Goal: Task Accomplishment & Management: Manage account settings

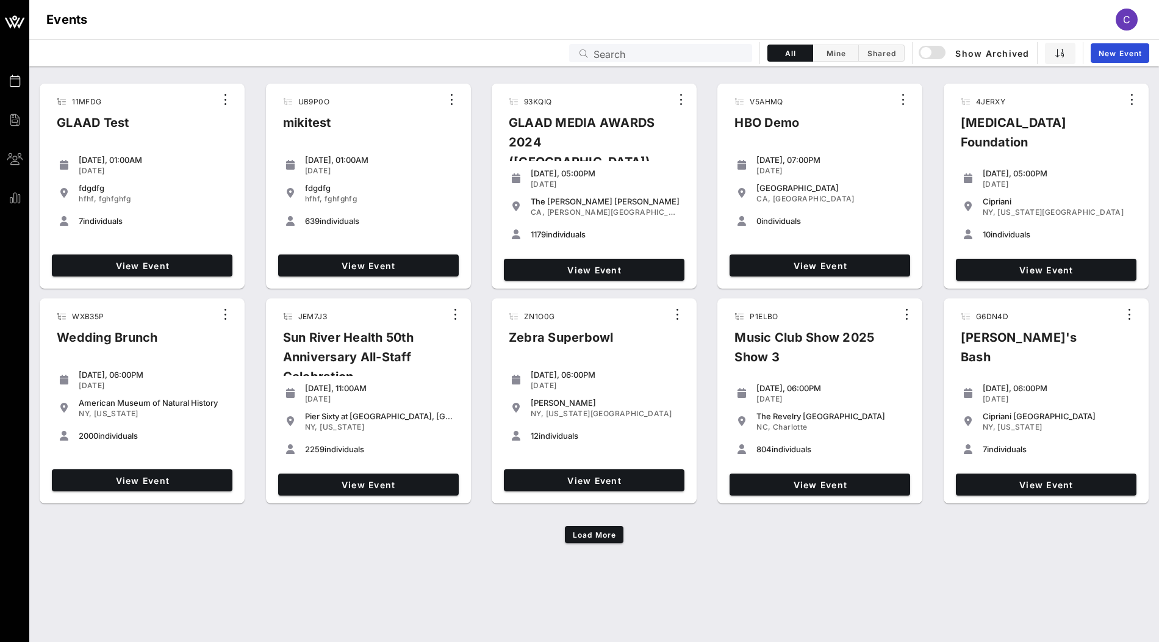
click at [720, 49] on input "Search" at bounding box center [669, 53] width 151 height 16
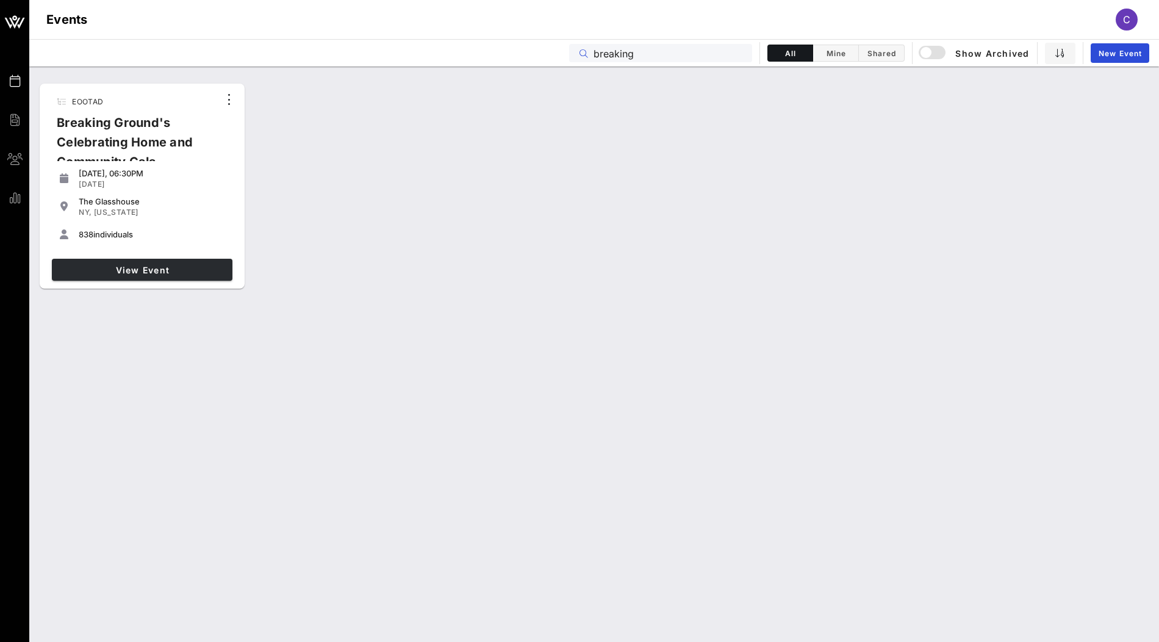
type input "breaking"
click at [179, 277] on link "View Event" at bounding box center [142, 270] width 181 height 22
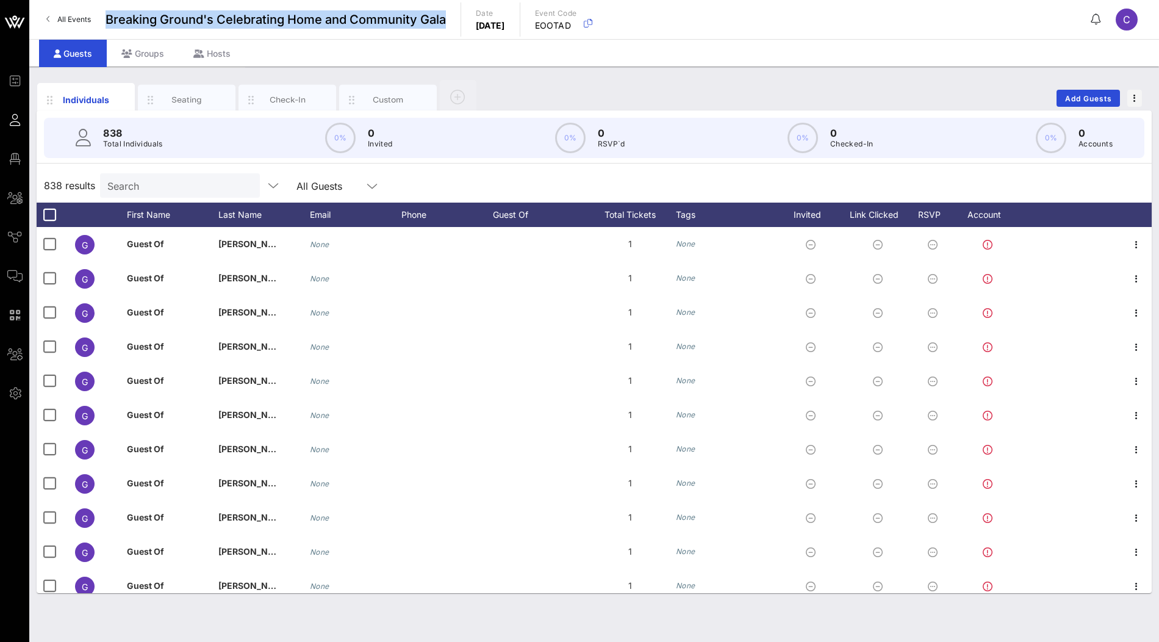
drag, startPoint x: 347, startPoint y: 23, endPoint x: 107, endPoint y: 15, distance: 239.9
click at [107, 15] on div "All Events Breaking Ground's Celebrating Home and Community Gala Date [DATE] Ev…" at bounding box center [594, 19] width 1130 height 39
click at [595, 26] on icon "button" at bounding box center [588, 23] width 15 height 15
drag, startPoint x: 584, startPoint y: 24, endPoint x: 522, endPoint y: 24, distance: 62.2
click at [522, 24] on div "All Events Breaking Ground's Celebrating Home and Community Gala Date [DATE] Ev…" at bounding box center [594, 19] width 1130 height 39
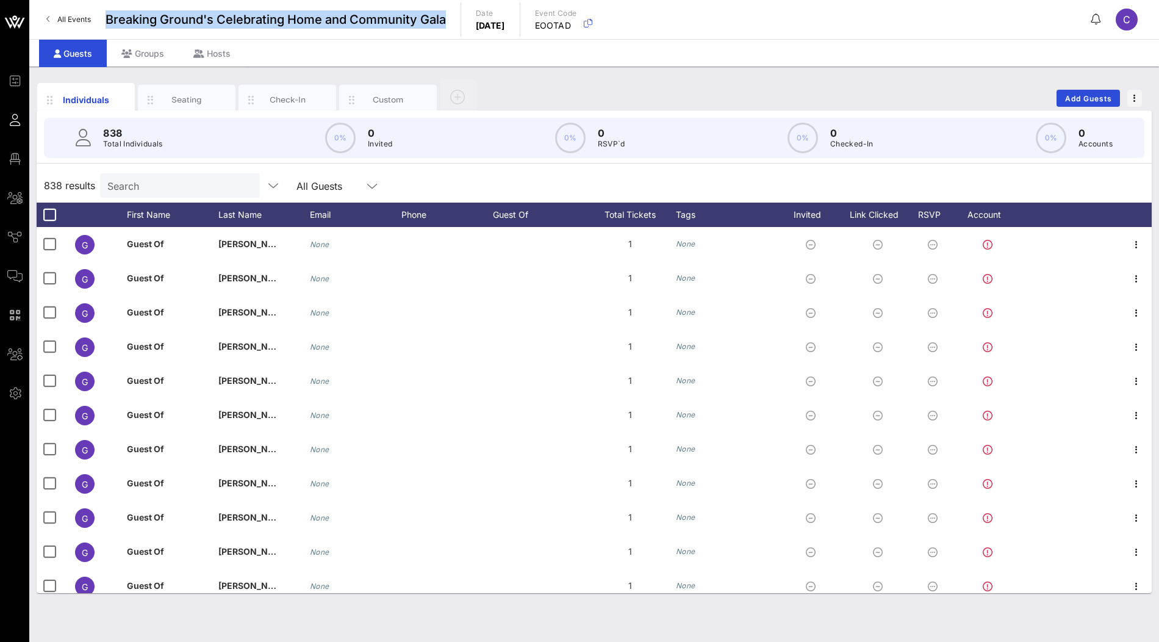
copy p "[DATE]"
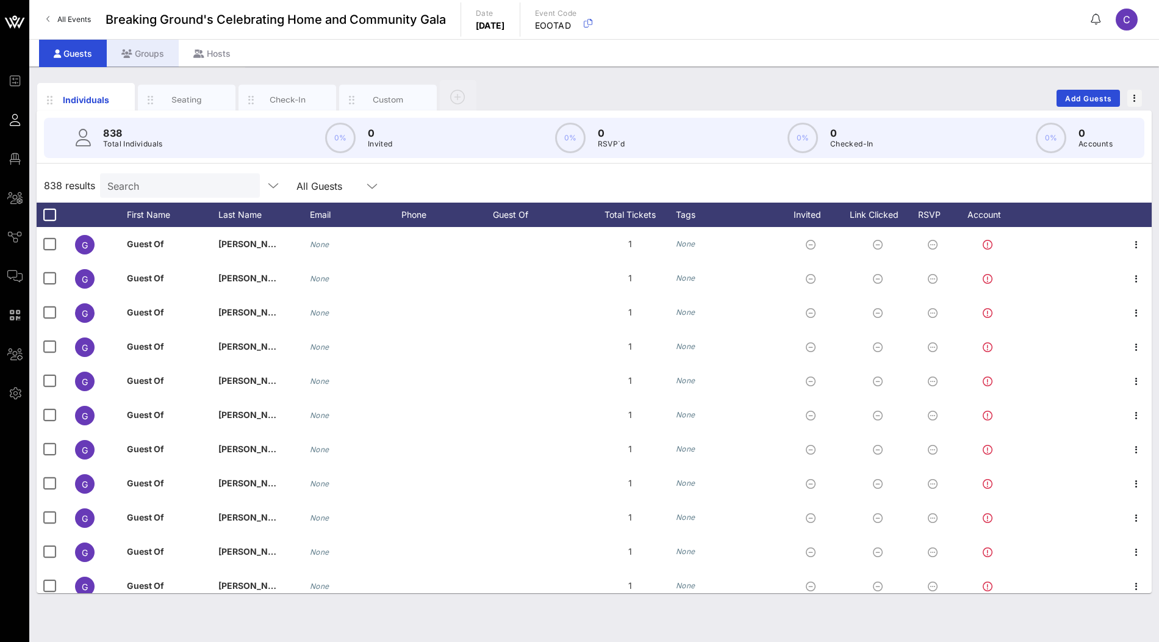
click at [157, 54] on div "Groups" at bounding box center [143, 53] width 72 height 27
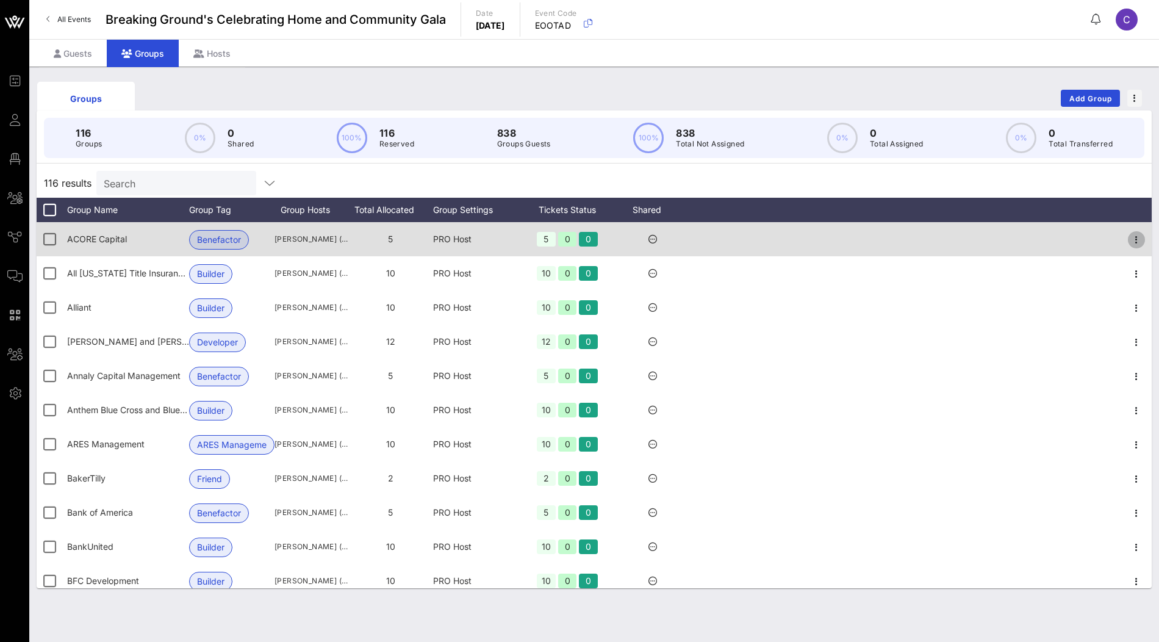
click at [1137, 231] on button "button" at bounding box center [1136, 239] width 17 height 17
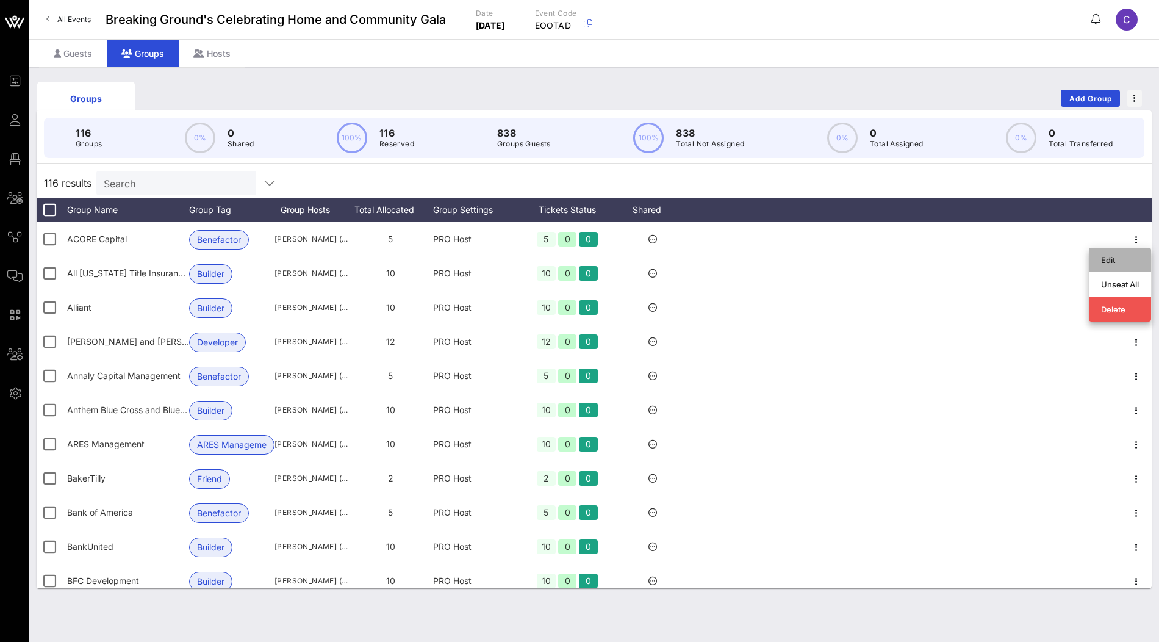
click at [1116, 262] on div "Edit" at bounding box center [1120, 260] width 38 height 10
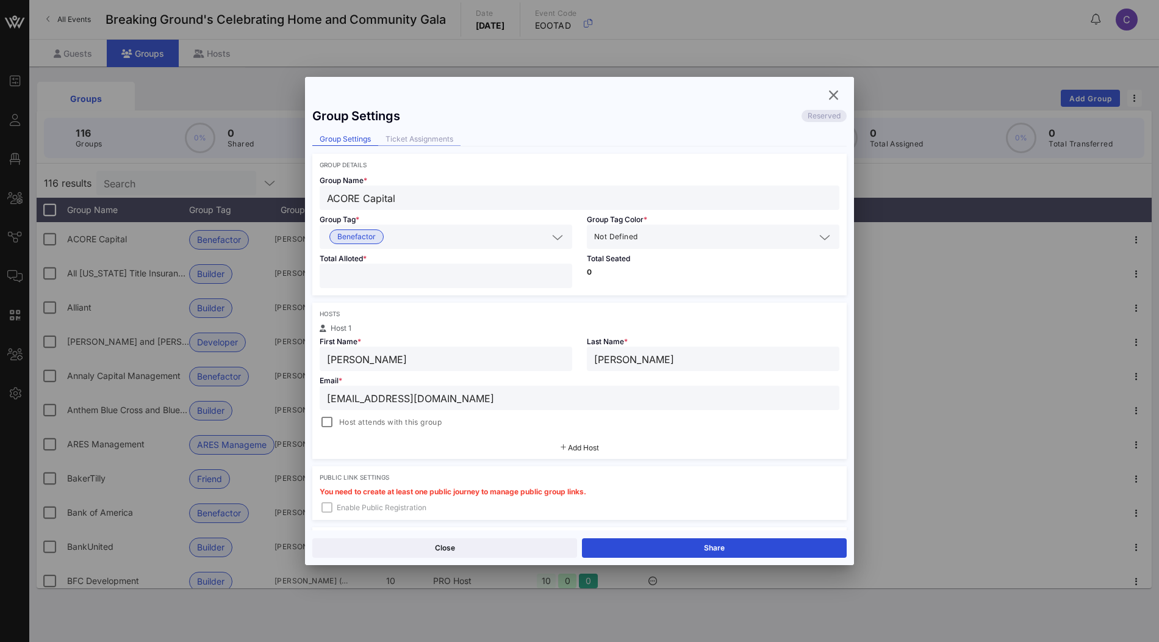
click at [412, 140] on div "Ticket Assignments" at bounding box center [419, 139] width 82 height 13
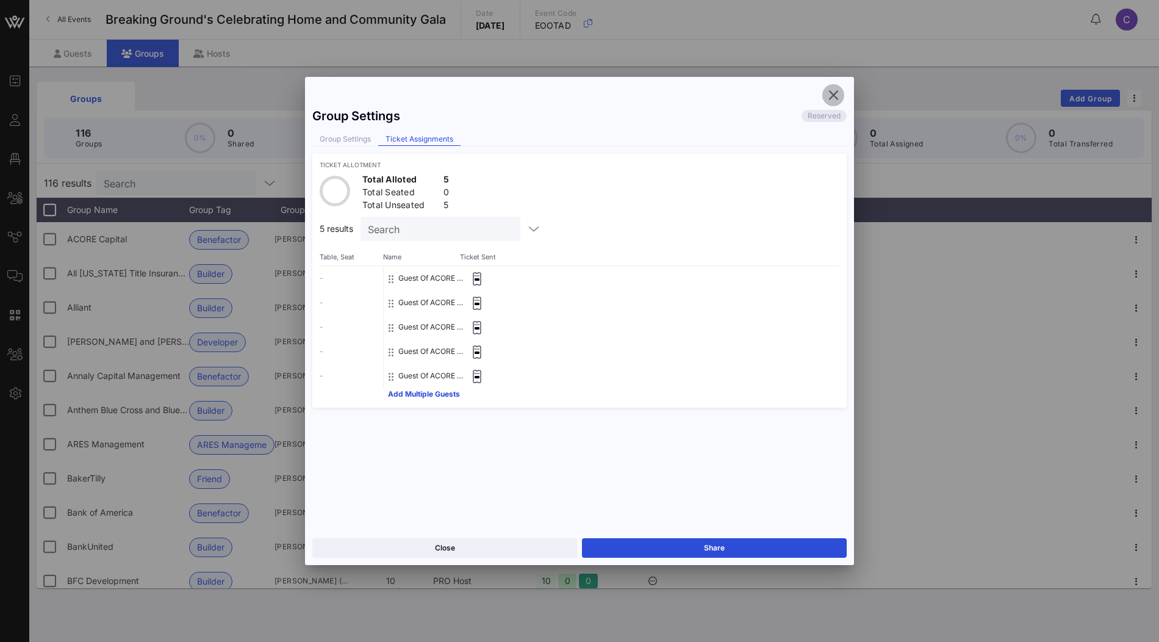
click at [832, 93] on icon "button" at bounding box center [833, 95] width 15 height 15
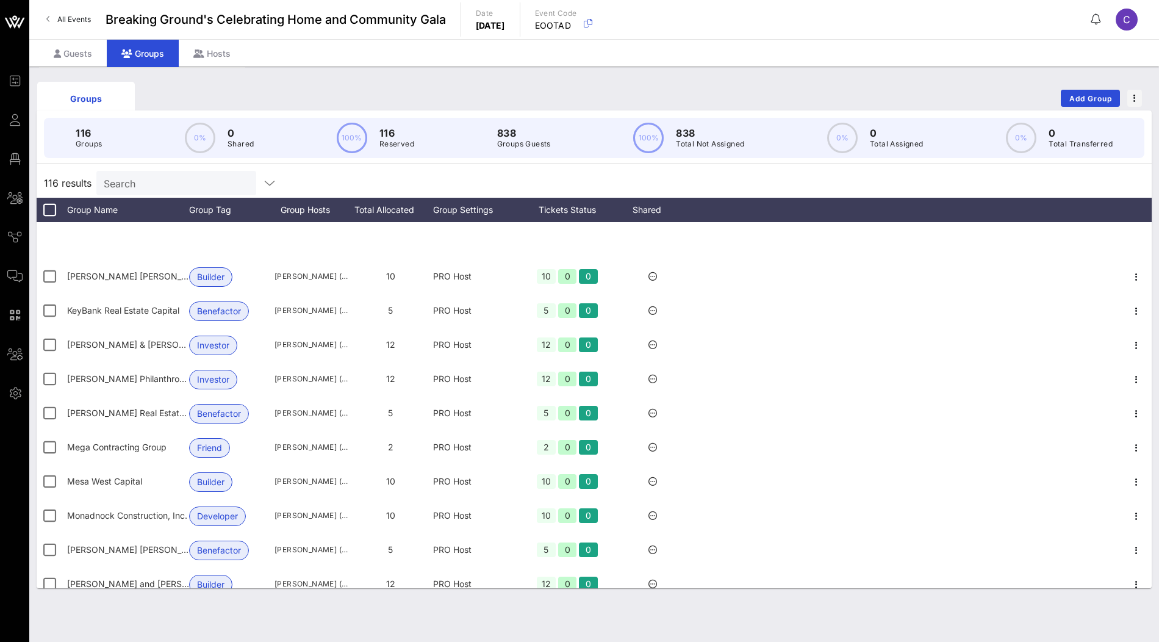
scroll to position [2130, 0]
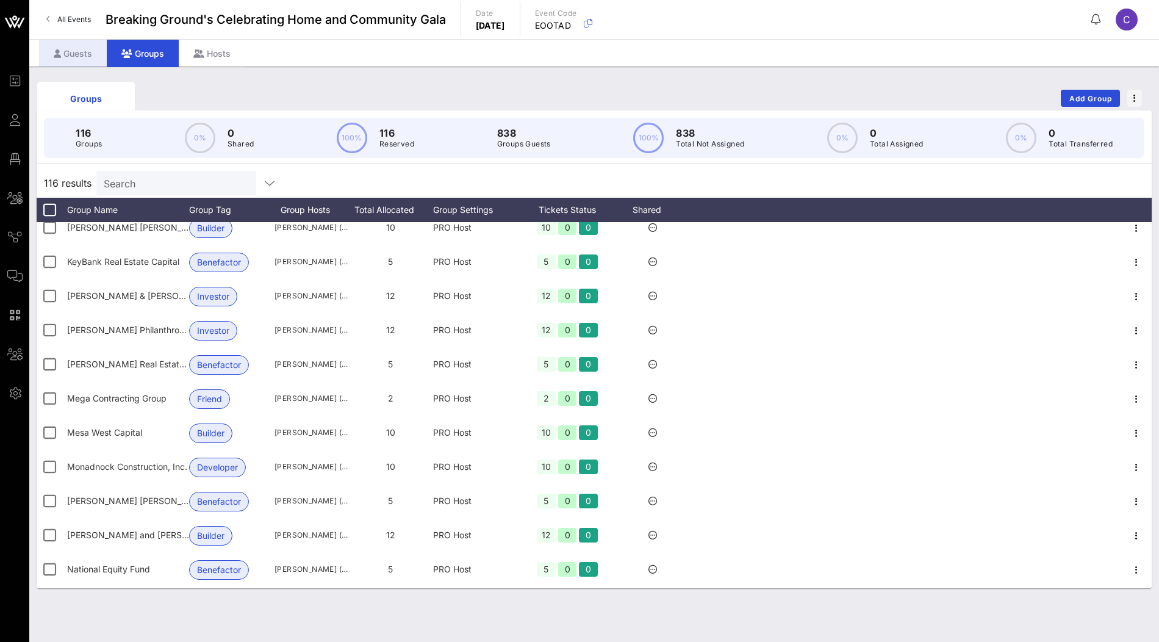
click at [81, 55] on div "Guests" at bounding box center [73, 53] width 68 height 27
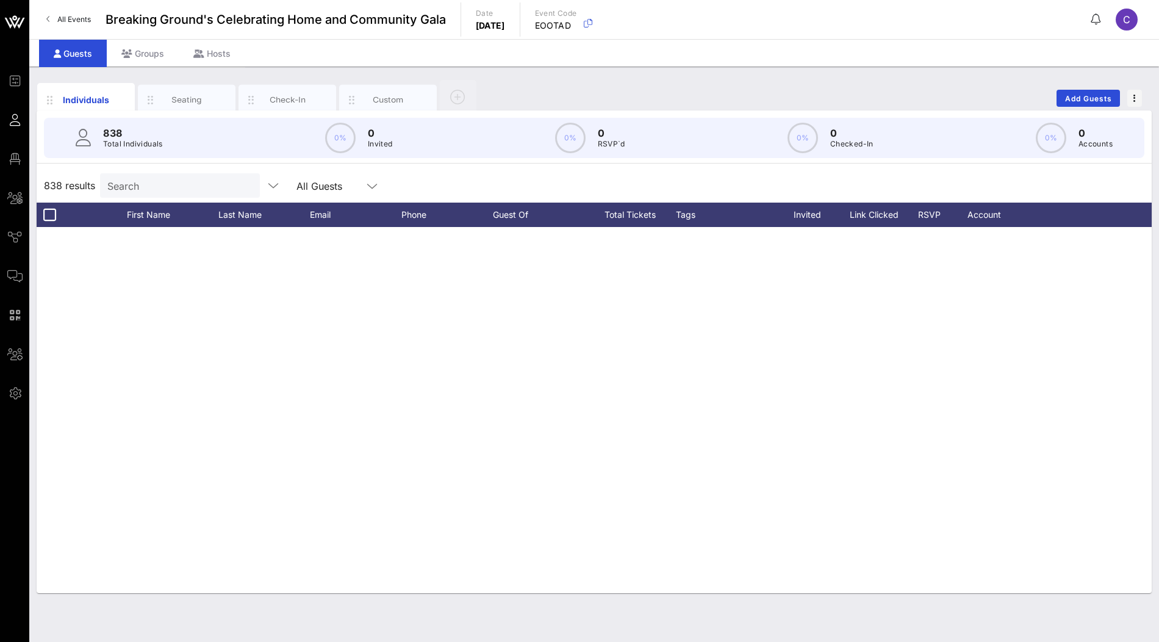
scroll to position [301, 0]
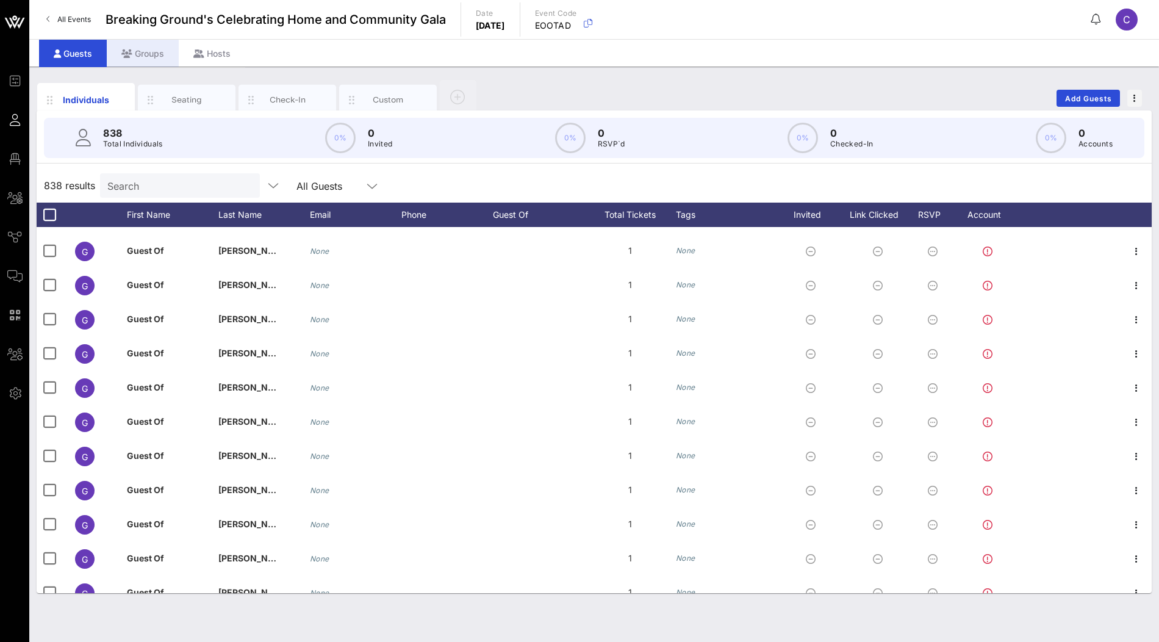
click at [157, 53] on div "Groups" at bounding box center [143, 53] width 72 height 27
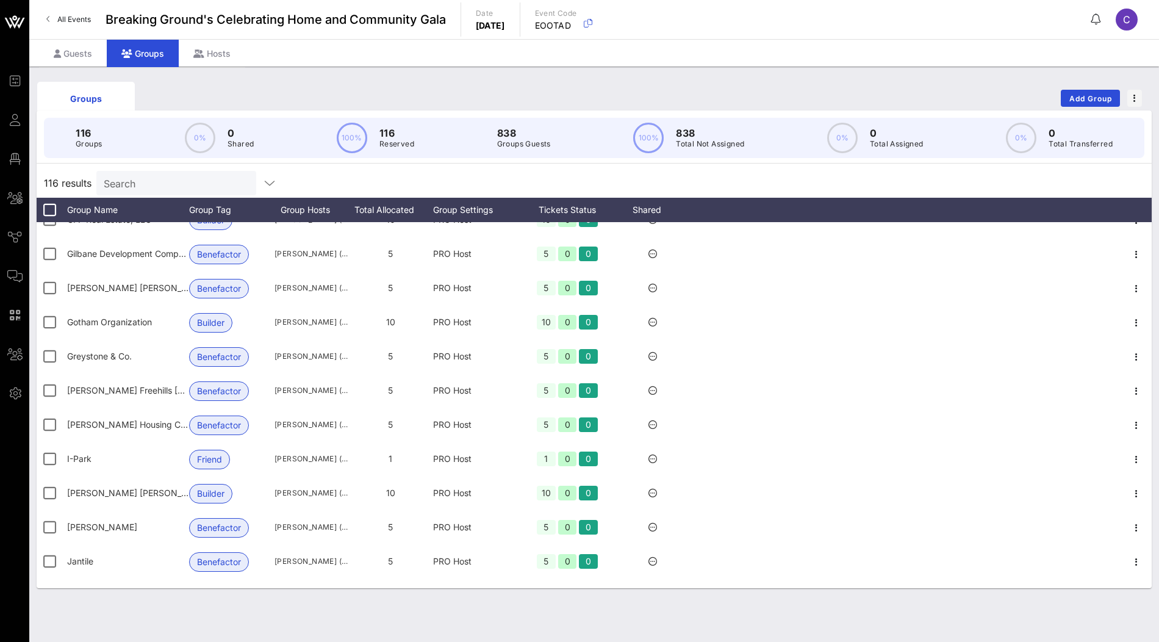
scroll to position [1148, 0]
click at [487, 212] on div "Group Settings" at bounding box center [475, 210] width 85 height 24
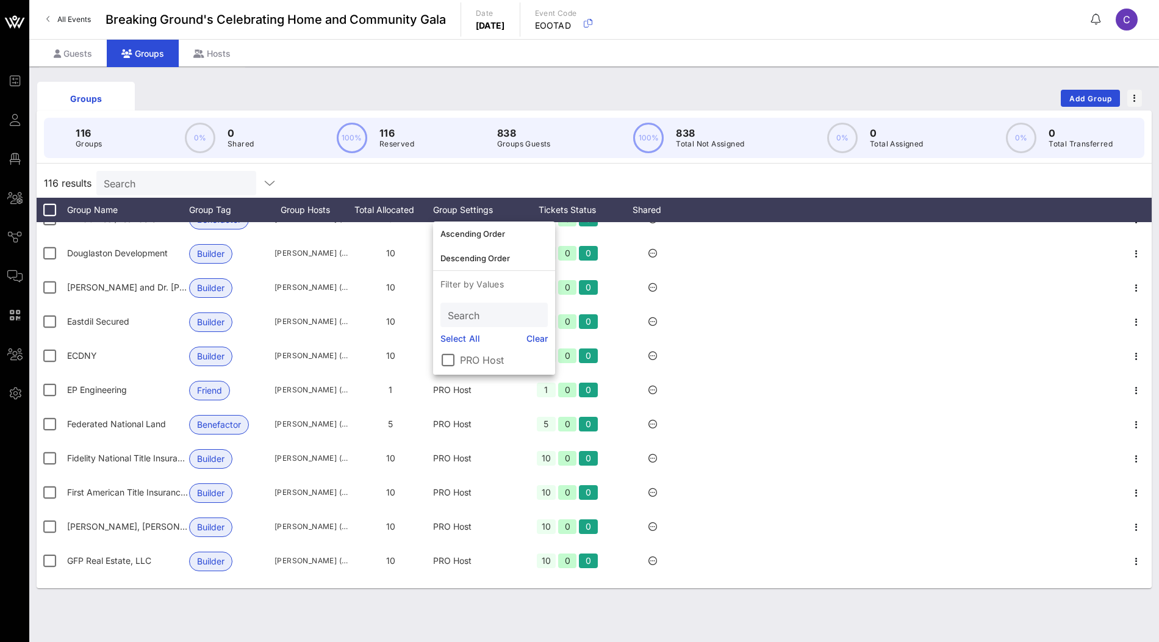
click at [492, 178] on div "116 results Search" at bounding box center [594, 182] width 1115 height 29
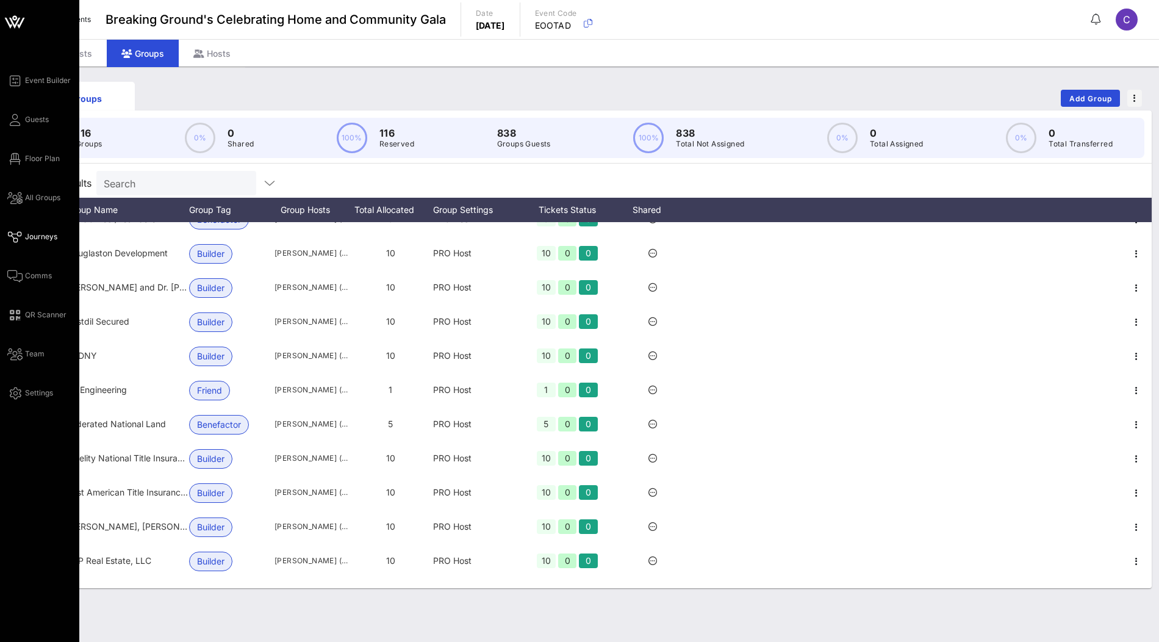
click at [41, 235] on span "Journeys" at bounding box center [41, 236] width 32 height 11
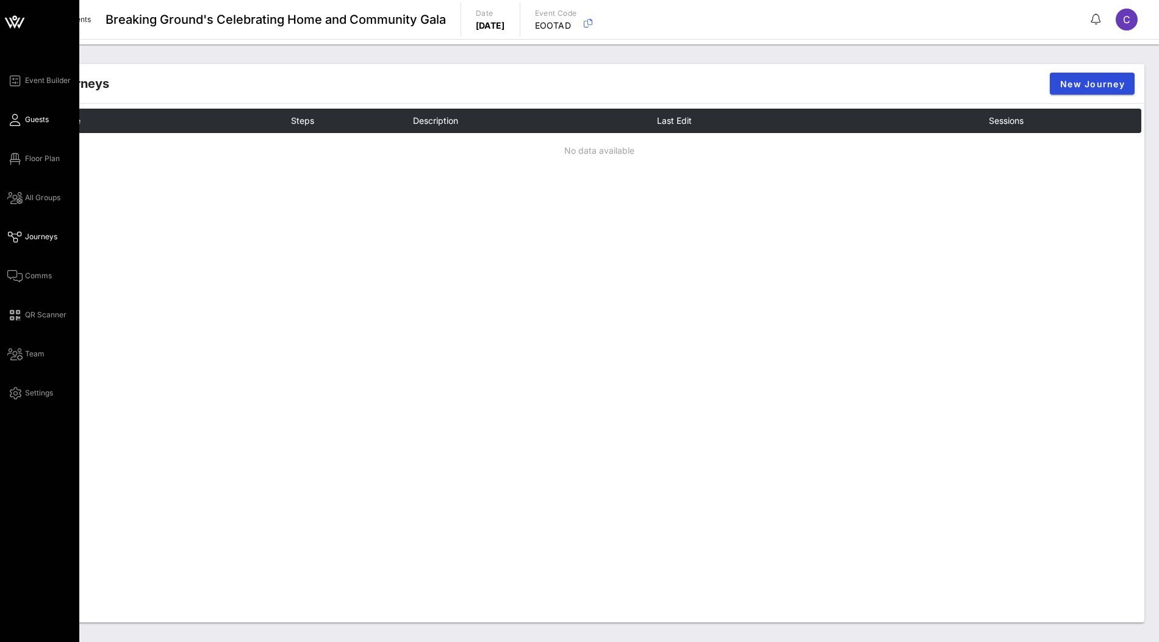
click at [31, 123] on span "Guests" at bounding box center [37, 119] width 24 height 11
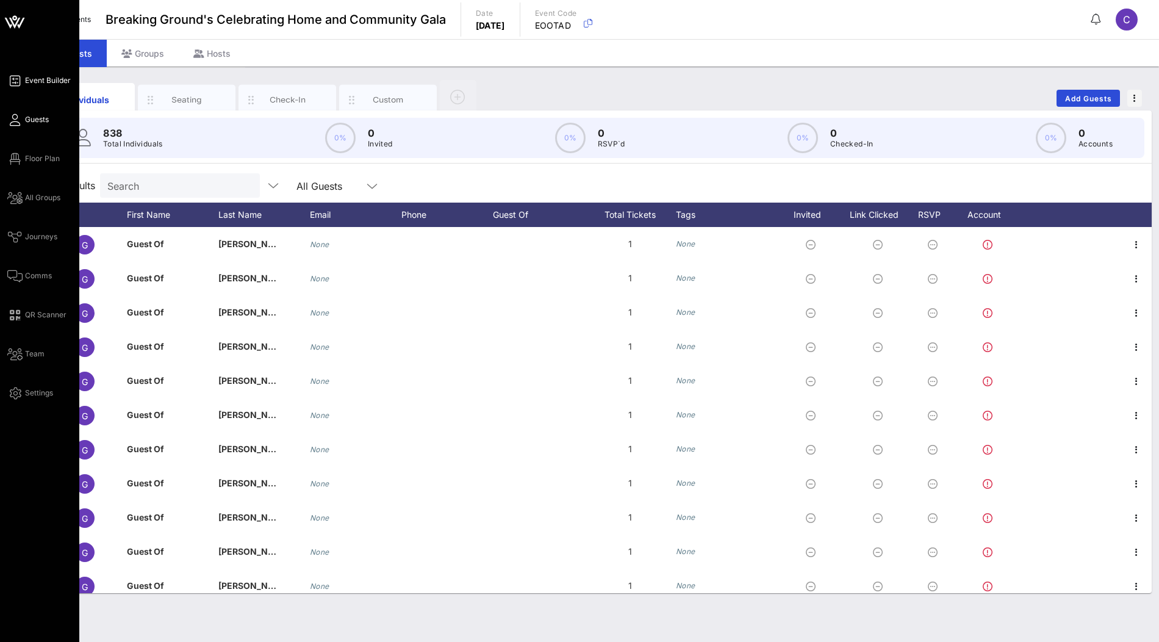
click at [43, 80] on span "Event Builder" at bounding box center [48, 80] width 46 height 11
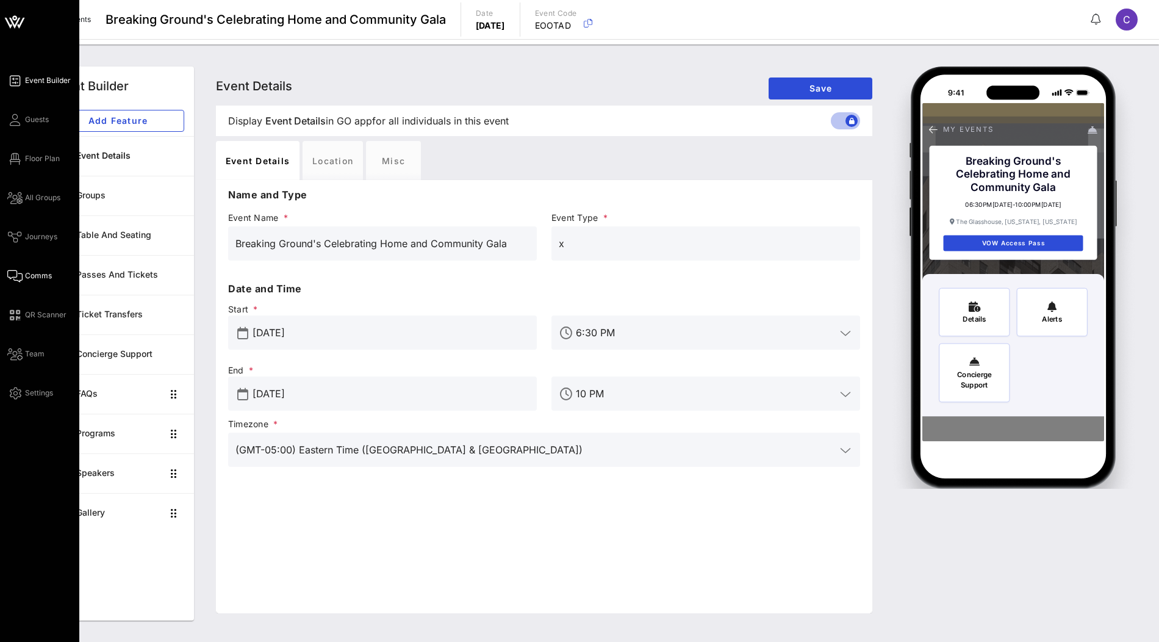
click at [35, 273] on span "Comms" at bounding box center [38, 275] width 27 height 11
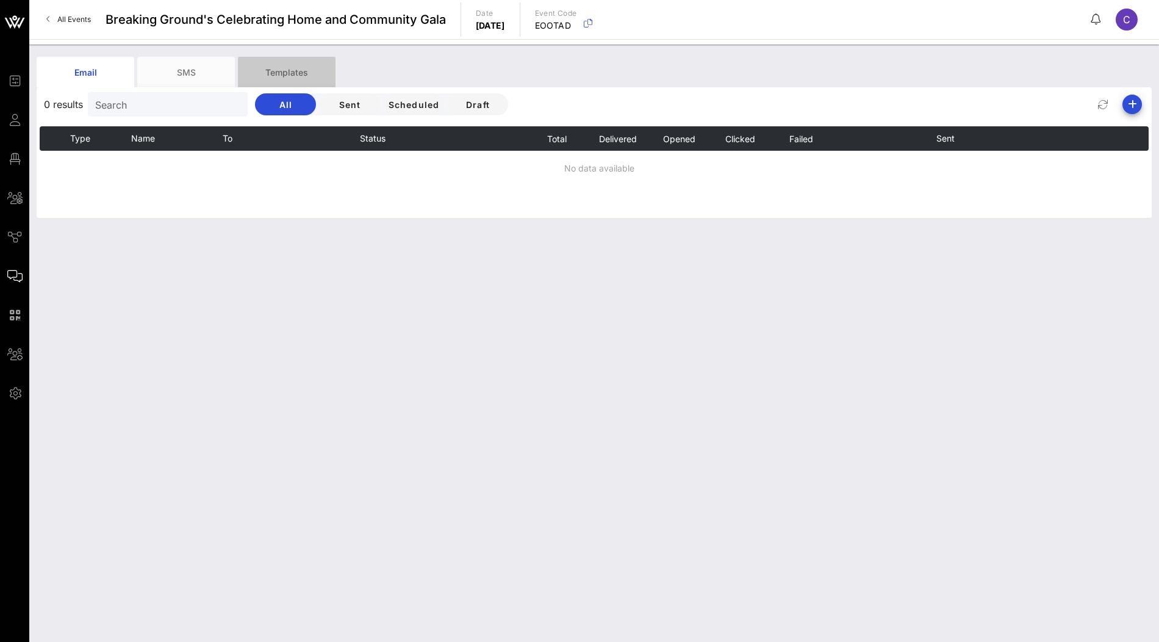
click at [304, 70] on div "Templates" at bounding box center [287, 72] width 98 height 31
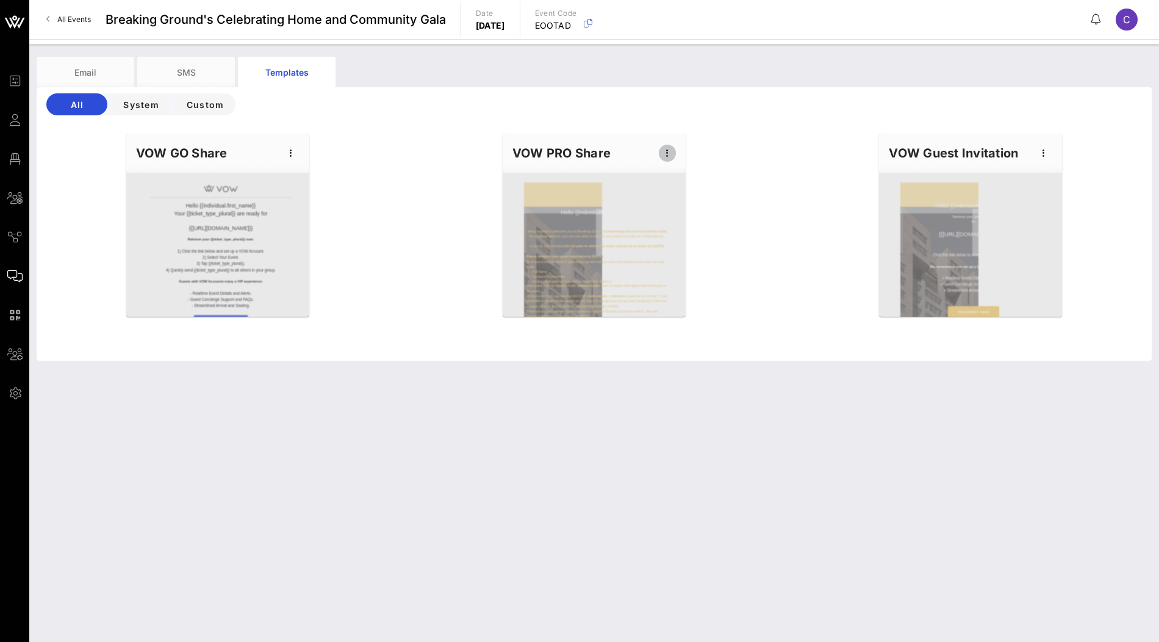
click at [670, 153] on icon "button" at bounding box center [667, 153] width 15 height 15
click at [686, 171] on div "Edit" at bounding box center [686, 174] width 31 height 10
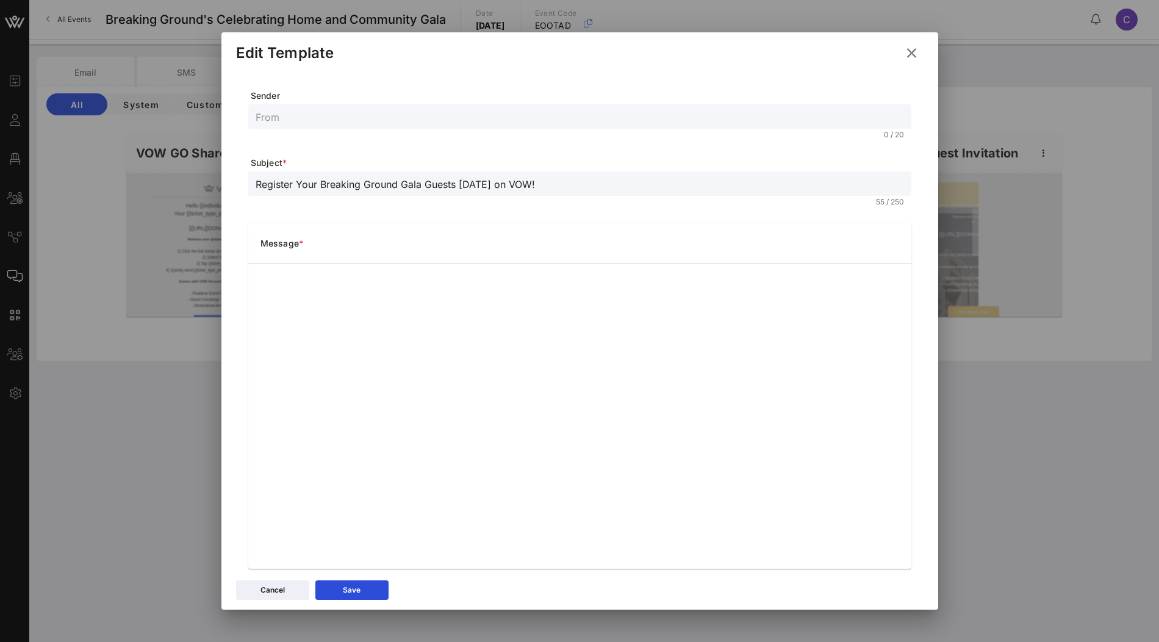
click at [921, 51] on button at bounding box center [912, 53] width 24 height 22
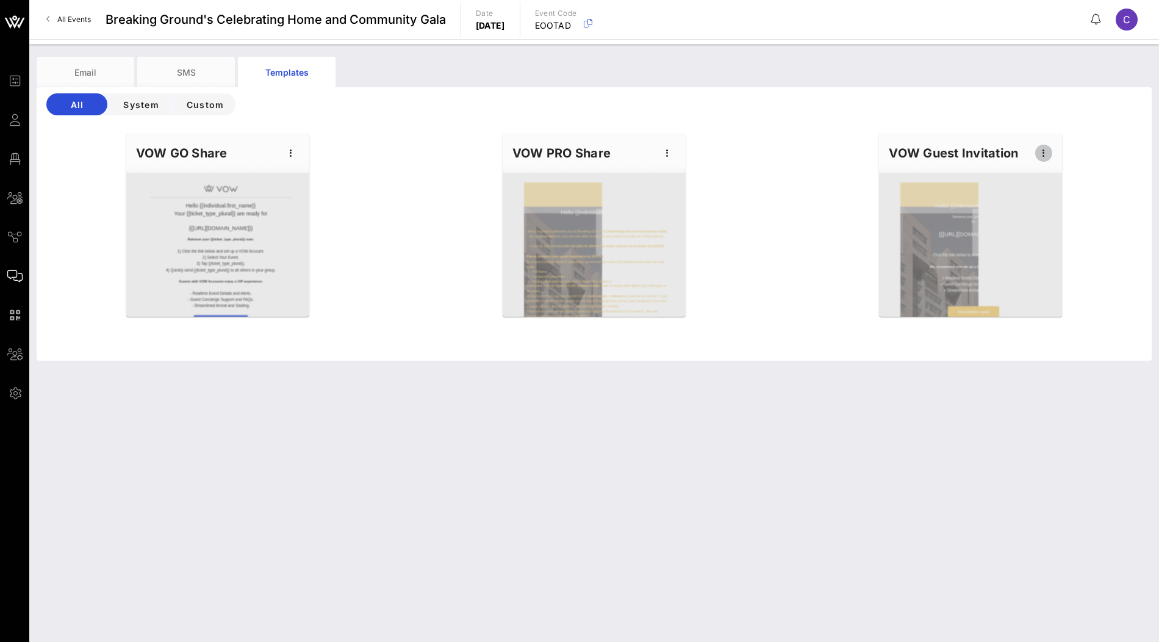
click at [1045, 155] on icon "button" at bounding box center [1043, 153] width 15 height 15
click at [1047, 178] on div "Edit" at bounding box center [1062, 174] width 31 height 10
type input "{{ticket_type}} for {{[URL][DOMAIN_NAME]}}"
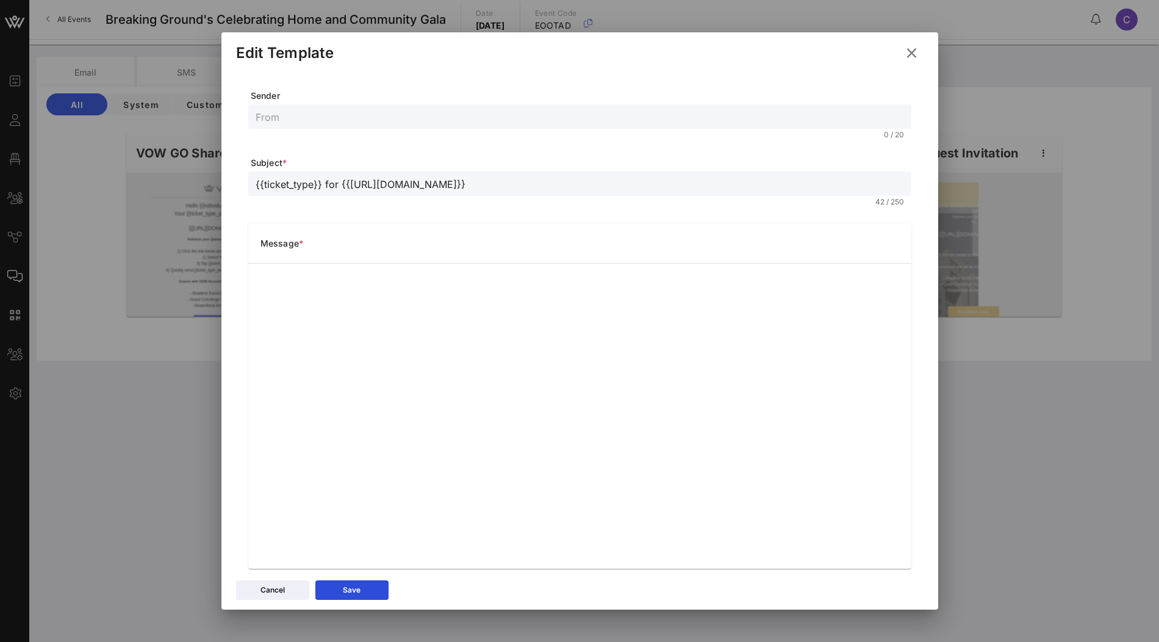
click at [911, 56] on icon at bounding box center [911, 53] width 18 height 16
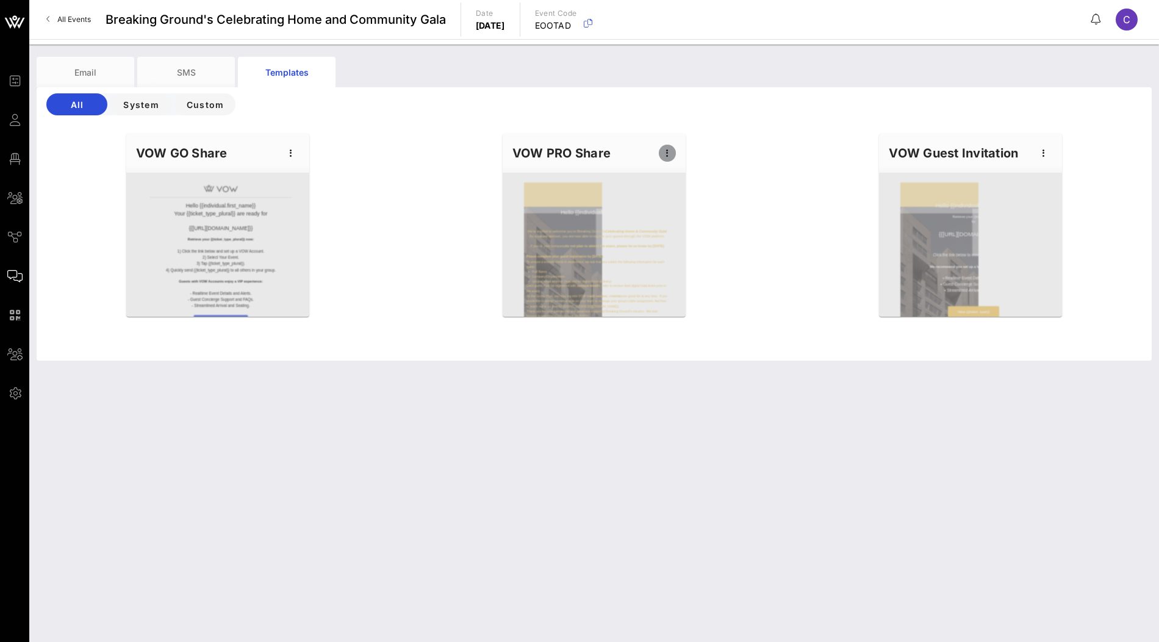
click at [671, 150] on icon "button" at bounding box center [667, 153] width 15 height 15
click at [695, 168] on div "Edit" at bounding box center [686, 174] width 31 height 20
type input "Register Your Breaking Ground Gala Guests [DATE] on VOW!"
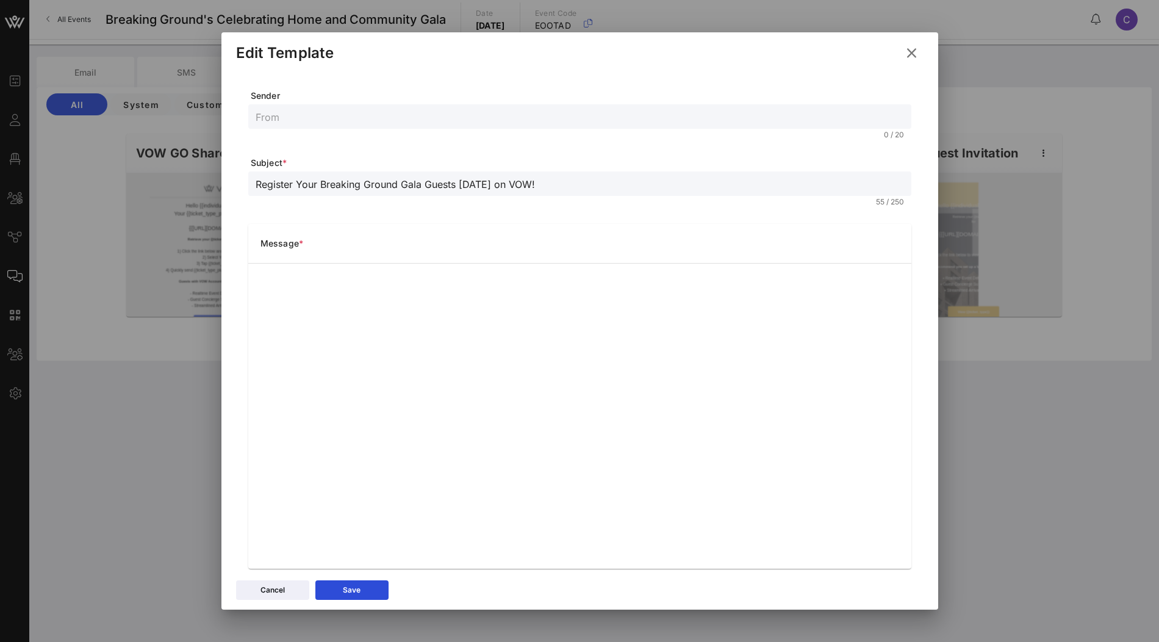
click at [911, 54] on icon at bounding box center [911, 53] width 19 height 18
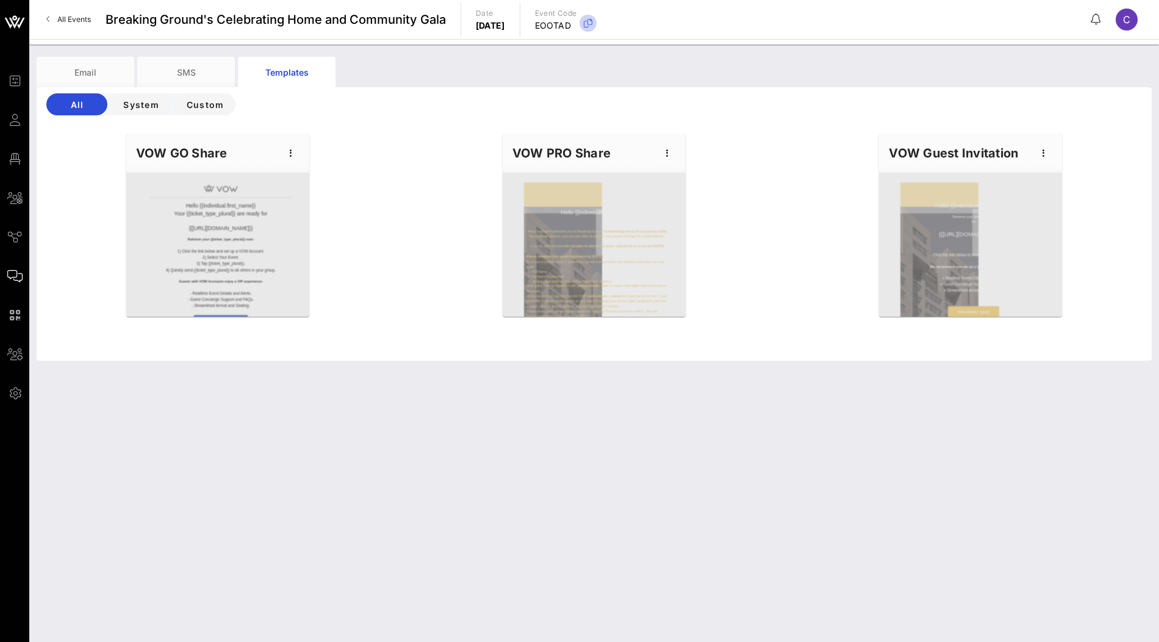
click at [595, 26] on icon "button" at bounding box center [588, 23] width 15 height 15
click at [666, 150] on icon "button" at bounding box center [667, 153] width 15 height 15
click at [692, 166] on div "Edit" at bounding box center [686, 174] width 31 height 20
type input "Register Your Breaking Ground Gala Guests [DATE] on VOW!"
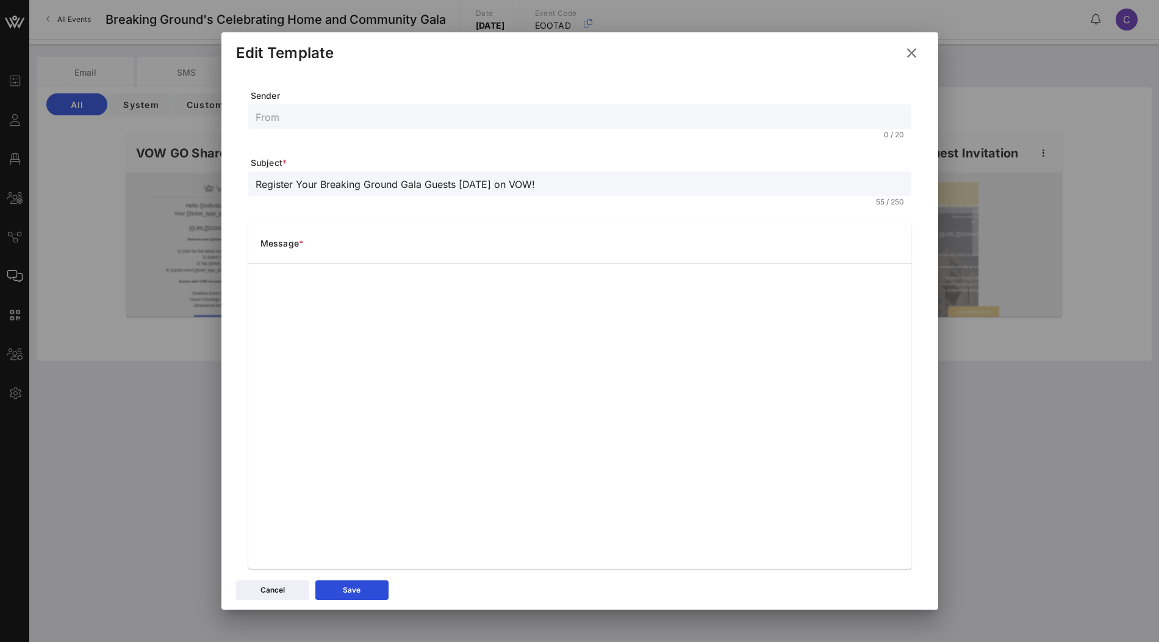
click at [913, 50] on icon at bounding box center [911, 52] width 21 height 21
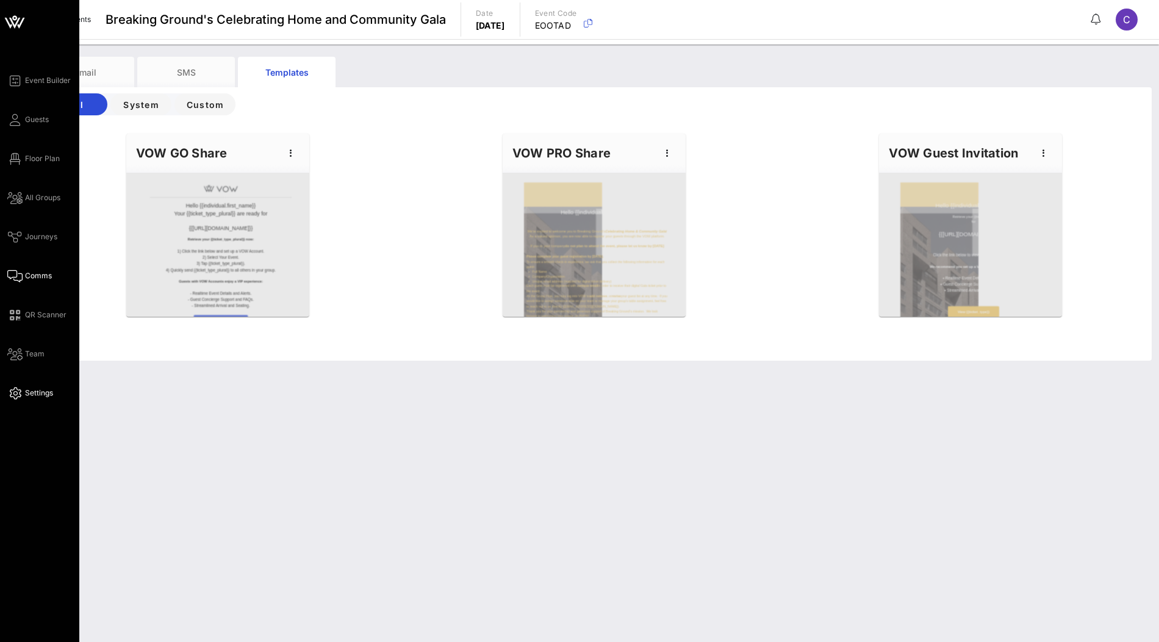
click at [37, 390] on span "Settings" at bounding box center [39, 392] width 28 height 11
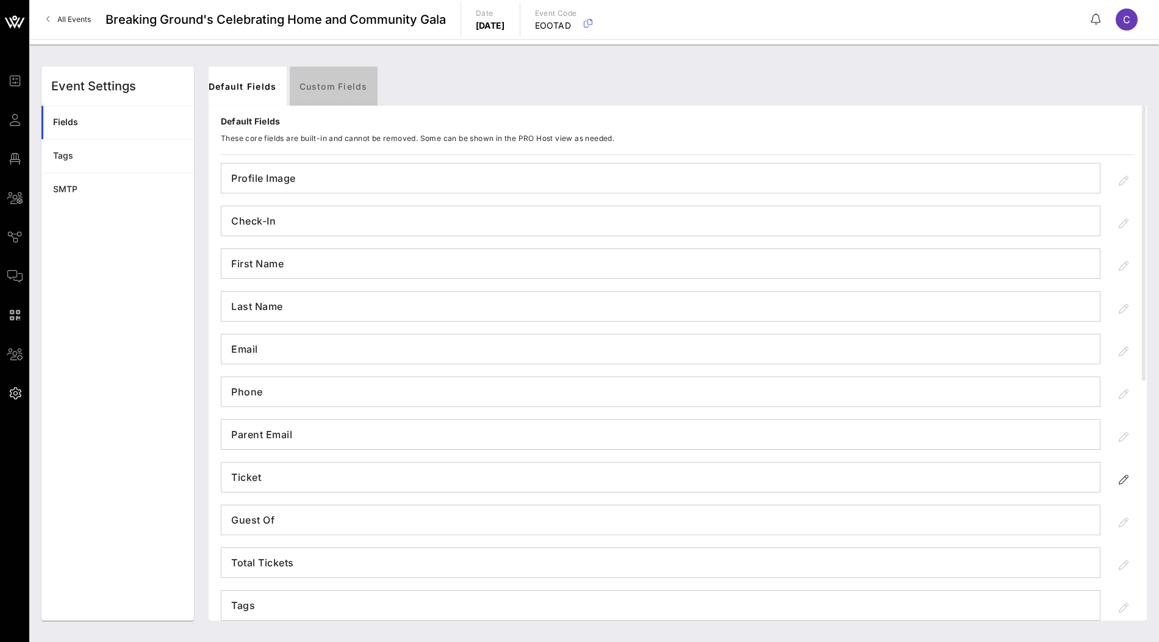
click at [350, 87] on link "Custom Fields" at bounding box center [334, 85] width 88 height 39
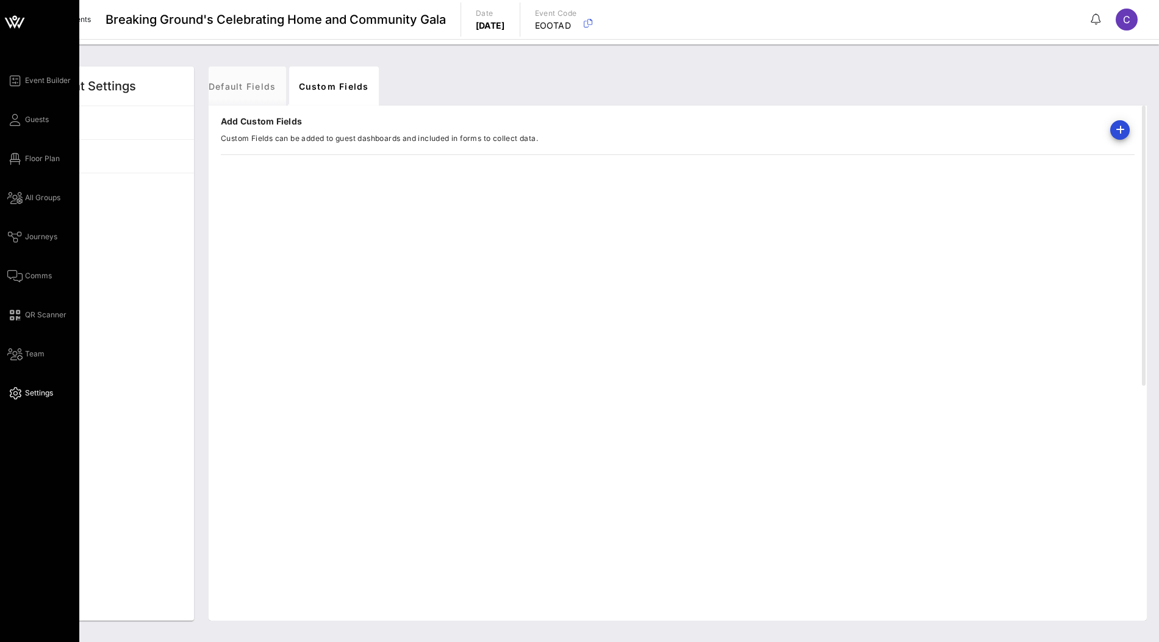
click at [38, 92] on div "Event Builder Guests Floor Plan All Groups Journeys Comms QR Scanner Team Setti…" at bounding box center [43, 236] width 72 height 327
click at [41, 86] on link "Event Builder" at bounding box center [38, 80] width 63 height 15
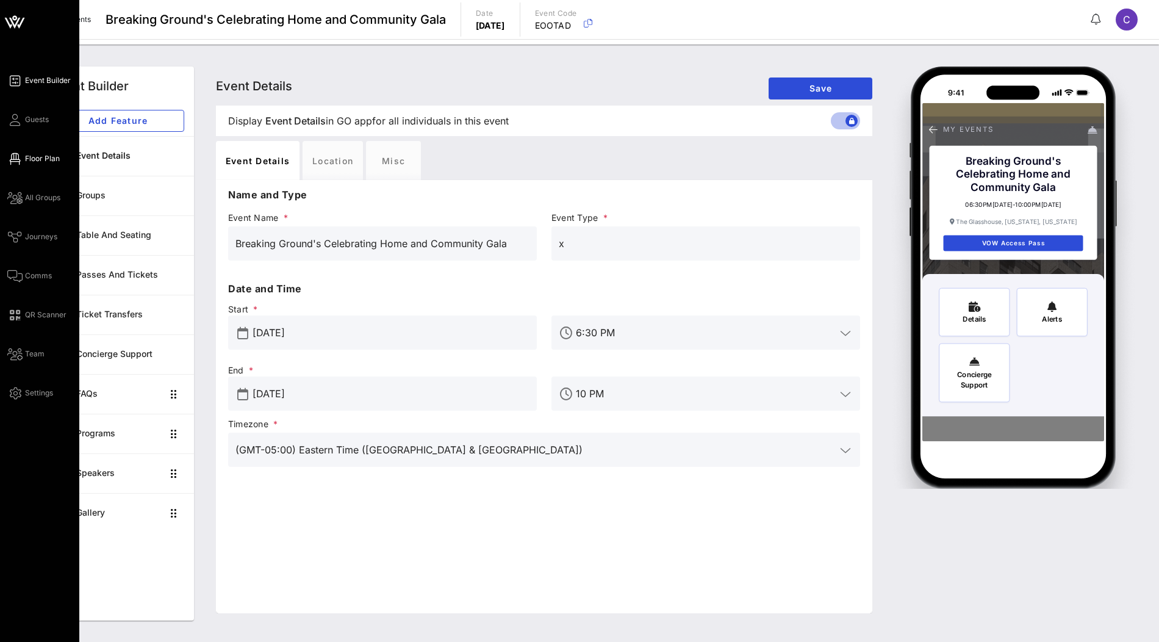
click at [44, 160] on span "Floor Plan" at bounding box center [42, 158] width 35 height 11
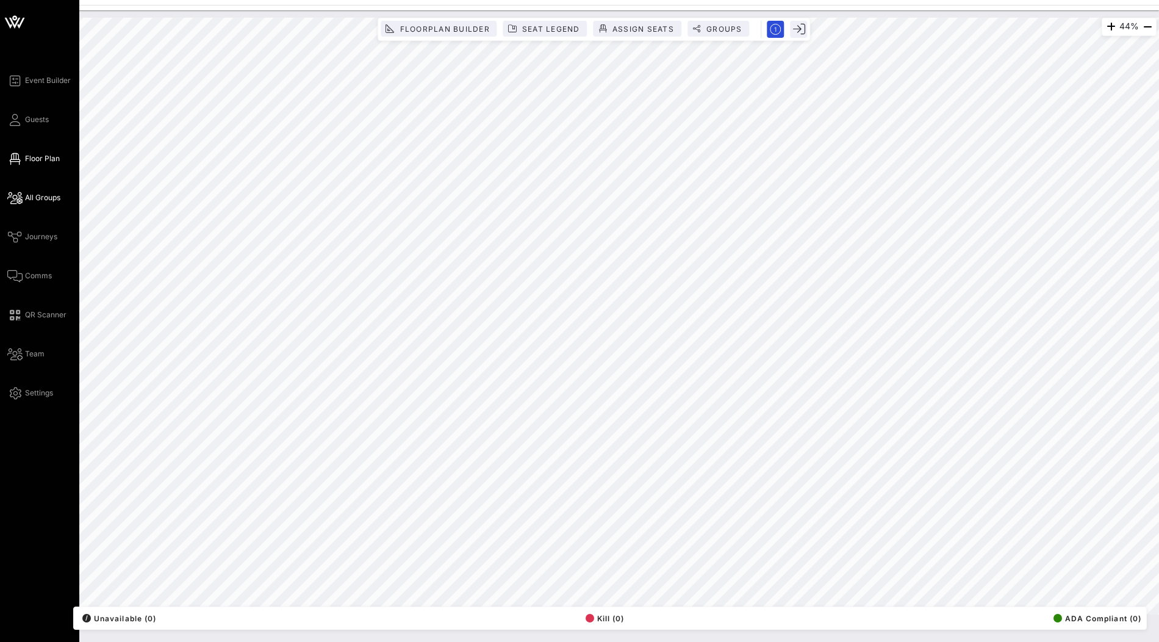
click at [38, 202] on span "All Groups" at bounding box center [42, 197] width 35 height 11
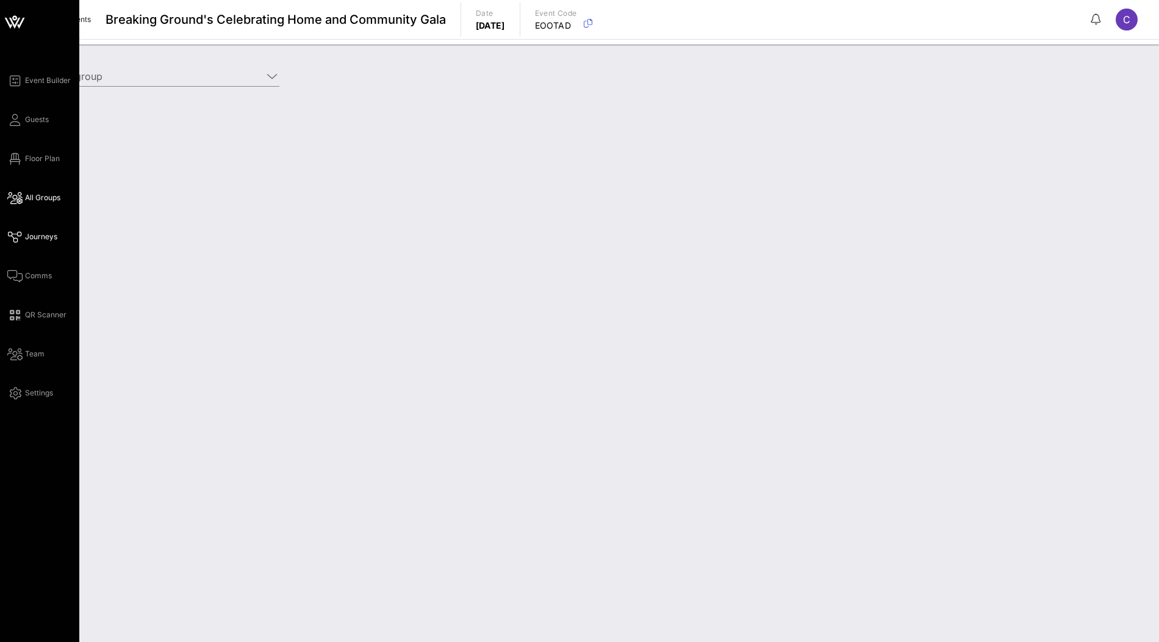
click at [38, 236] on span "Journeys" at bounding box center [41, 236] width 32 height 11
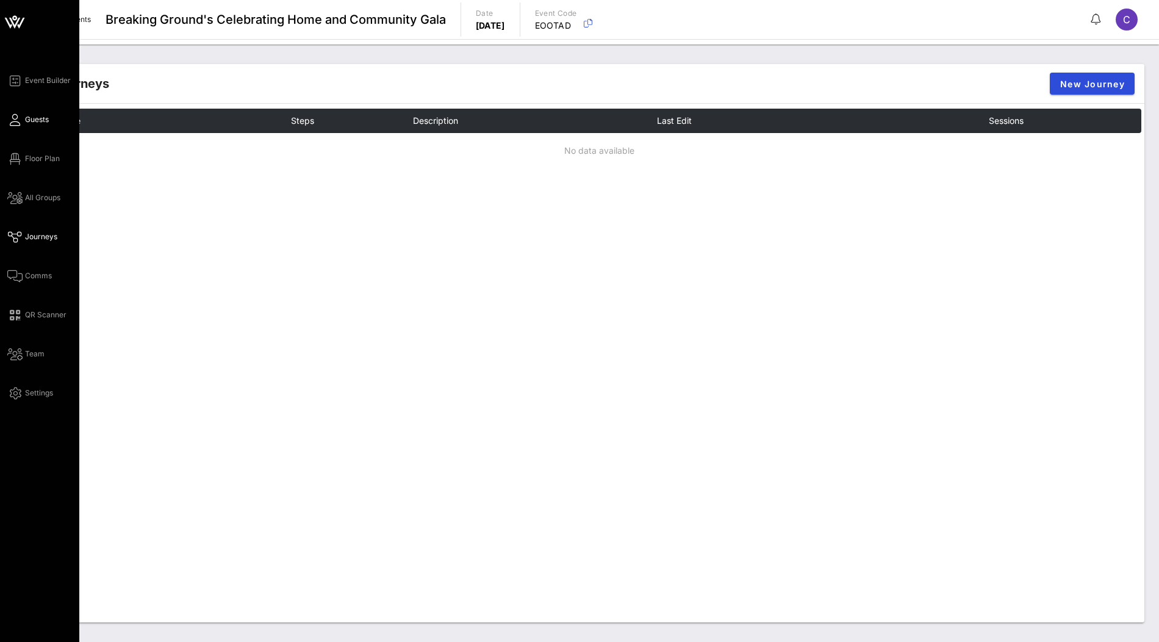
click at [36, 123] on span "Guests" at bounding box center [37, 119] width 24 height 11
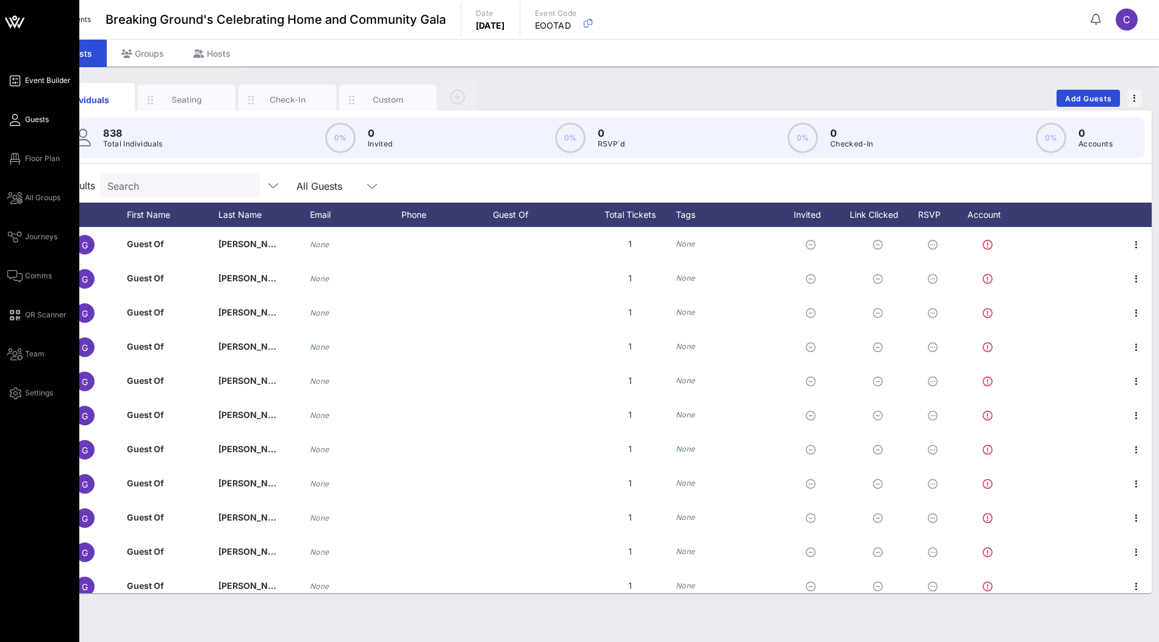
click at [48, 79] on span "Event Builder" at bounding box center [48, 80] width 46 height 11
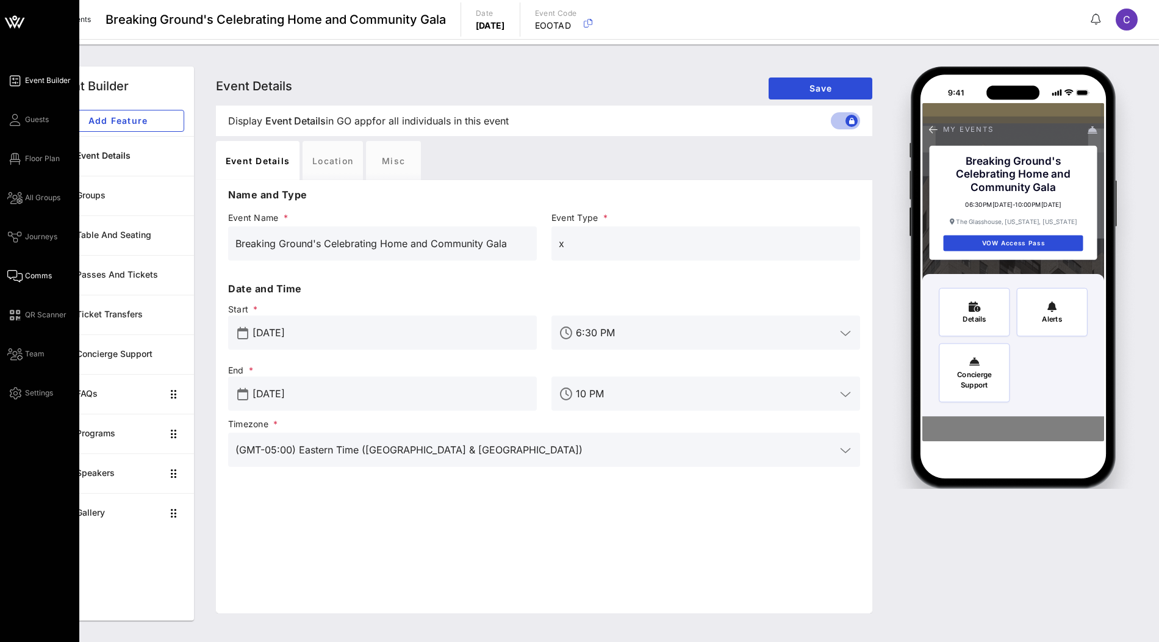
click at [32, 278] on span "Comms" at bounding box center [38, 275] width 27 height 11
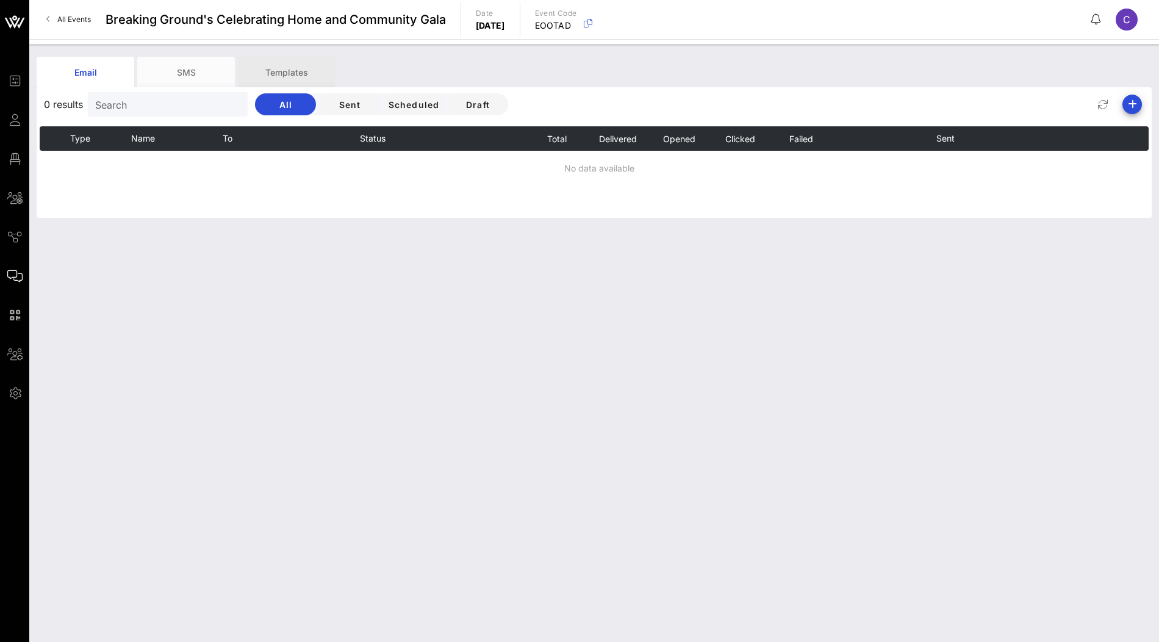
click at [307, 71] on div "Templates" at bounding box center [287, 72] width 98 height 31
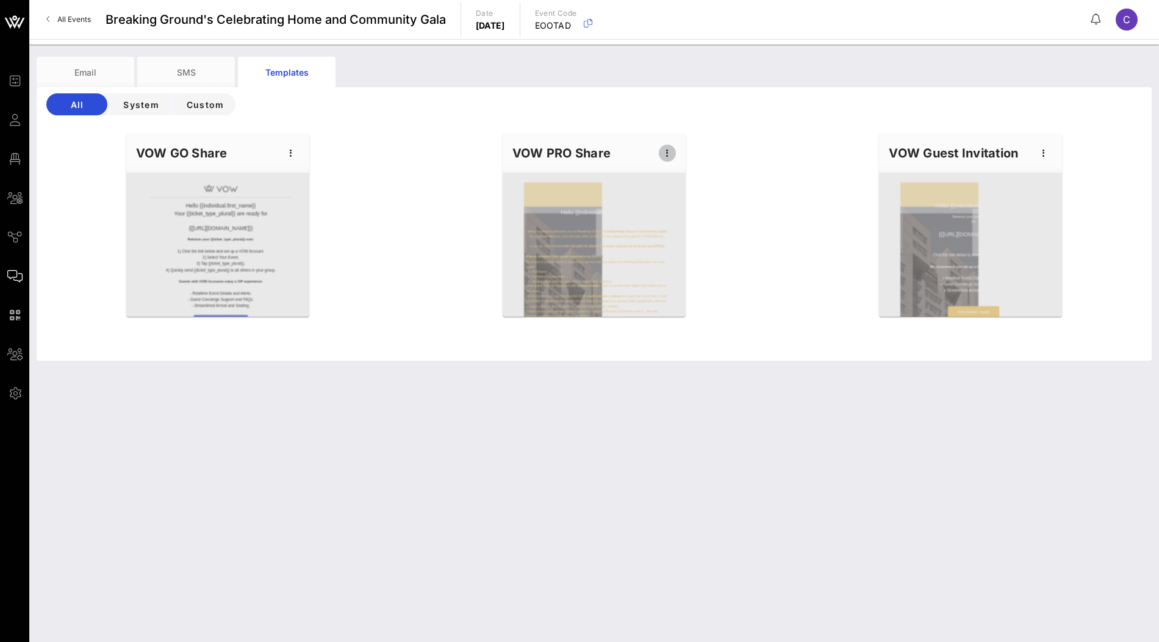
click at [667, 156] on icon "button" at bounding box center [667, 153] width 15 height 15
click at [673, 173] on div "Edit" at bounding box center [686, 174] width 31 height 10
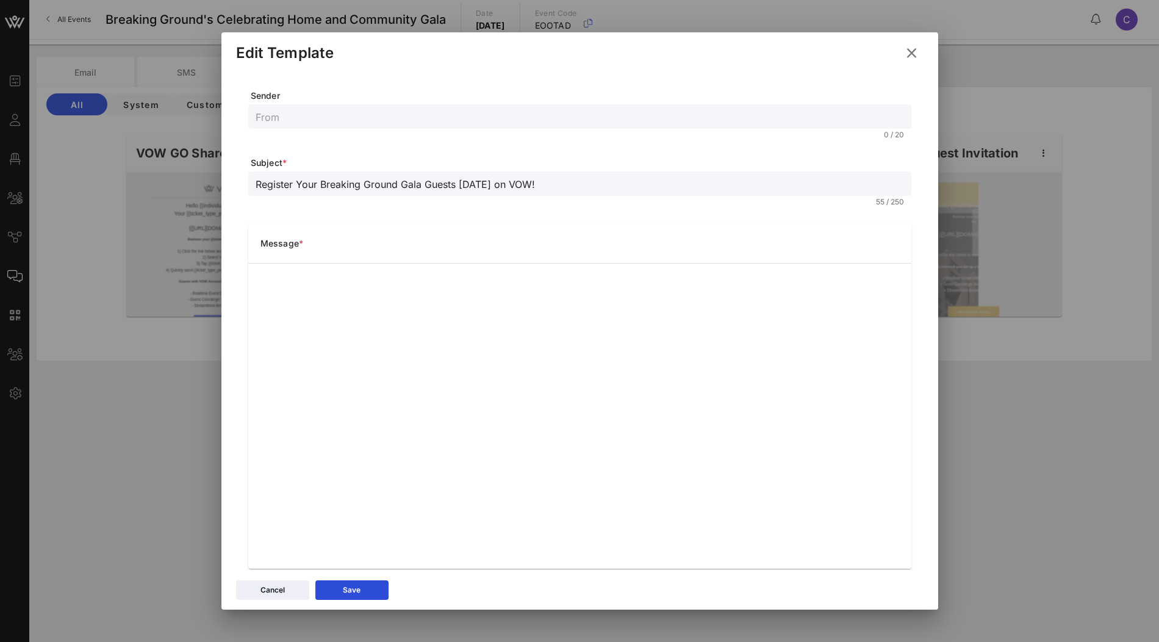
click at [912, 56] on icon at bounding box center [912, 52] width 20 height 21
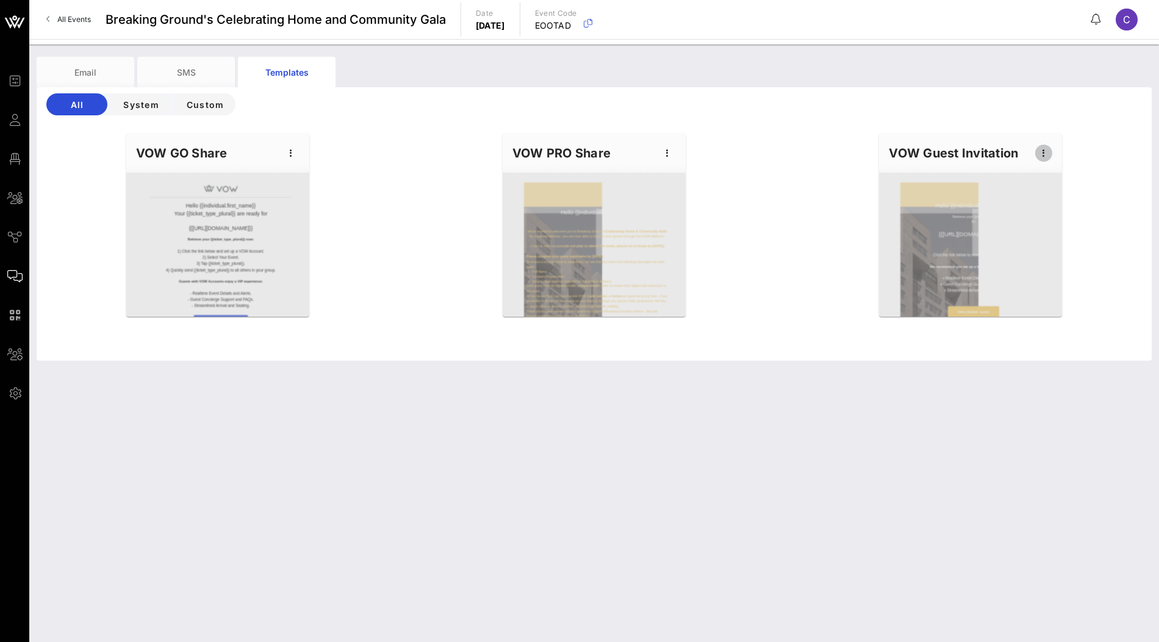
click at [1047, 153] on icon "button" at bounding box center [1043, 153] width 15 height 15
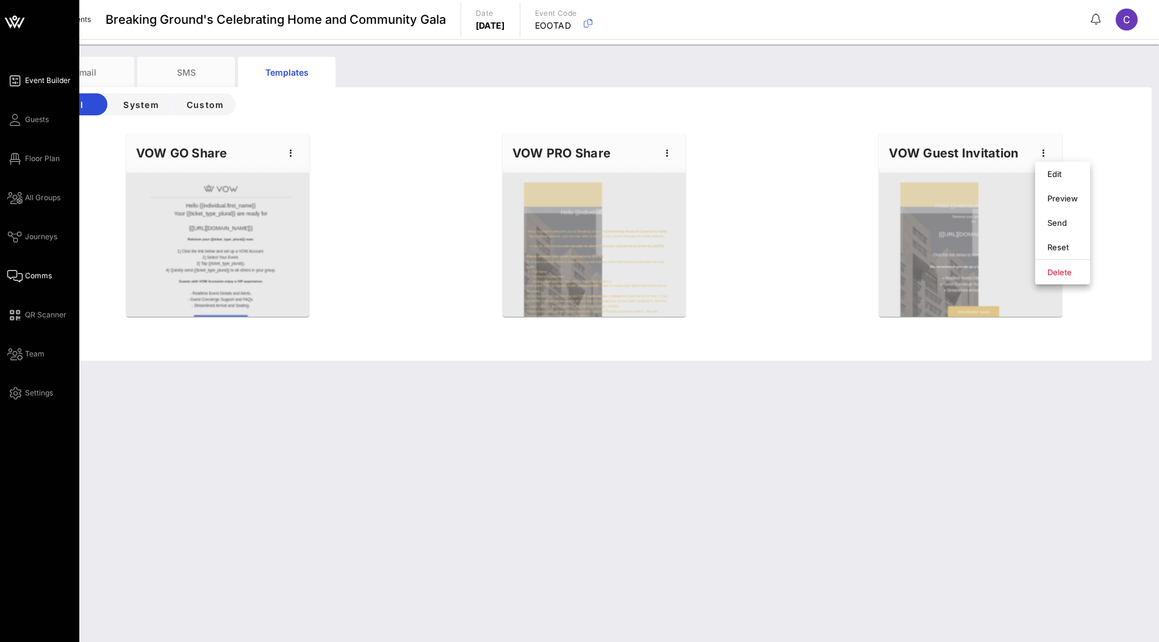
click at [45, 77] on span "Event Builder" at bounding box center [48, 80] width 46 height 11
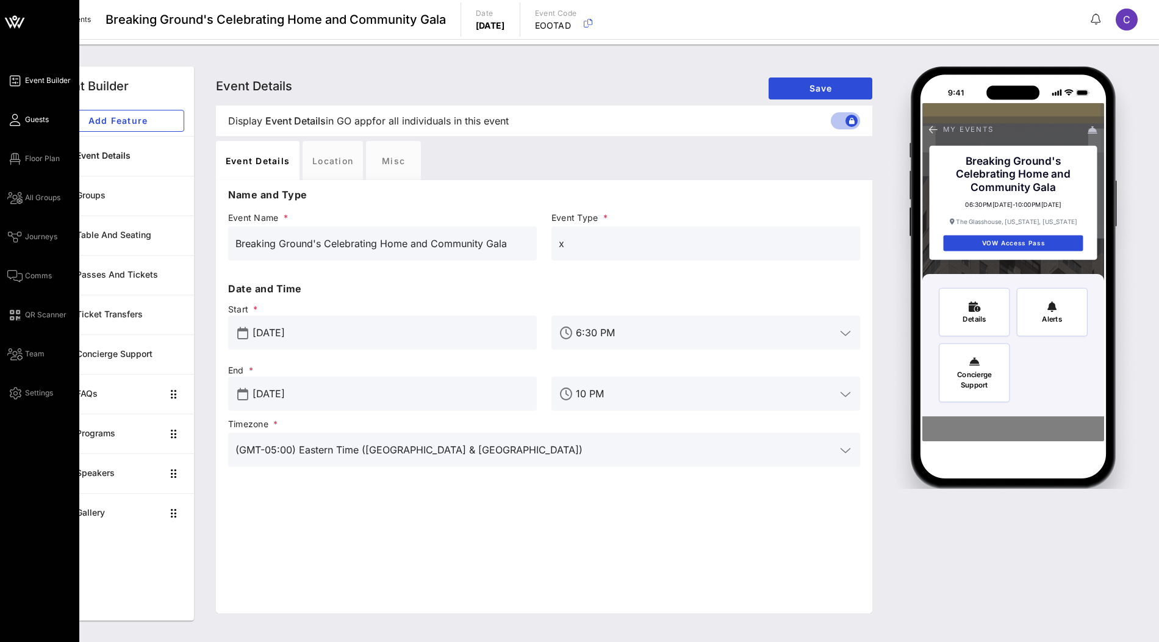
click at [35, 120] on span "Guests" at bounding box center [37, 119] width 24 height 11
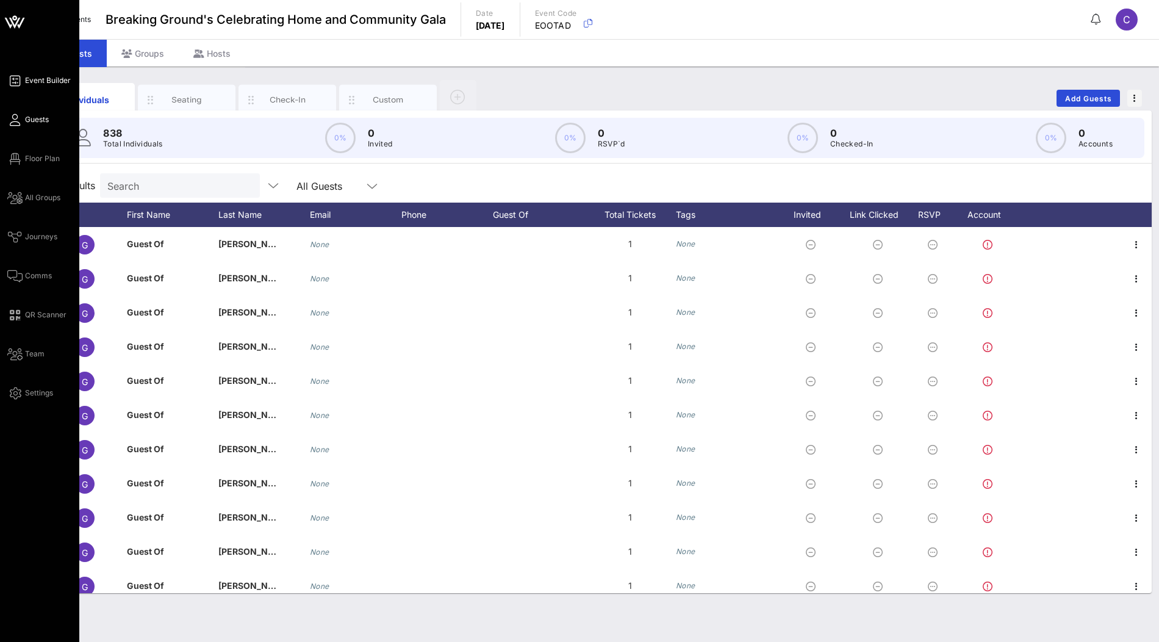
click at [45, 77] on span "Event Builder" at bounding box center [48, 80] width 46 height 11
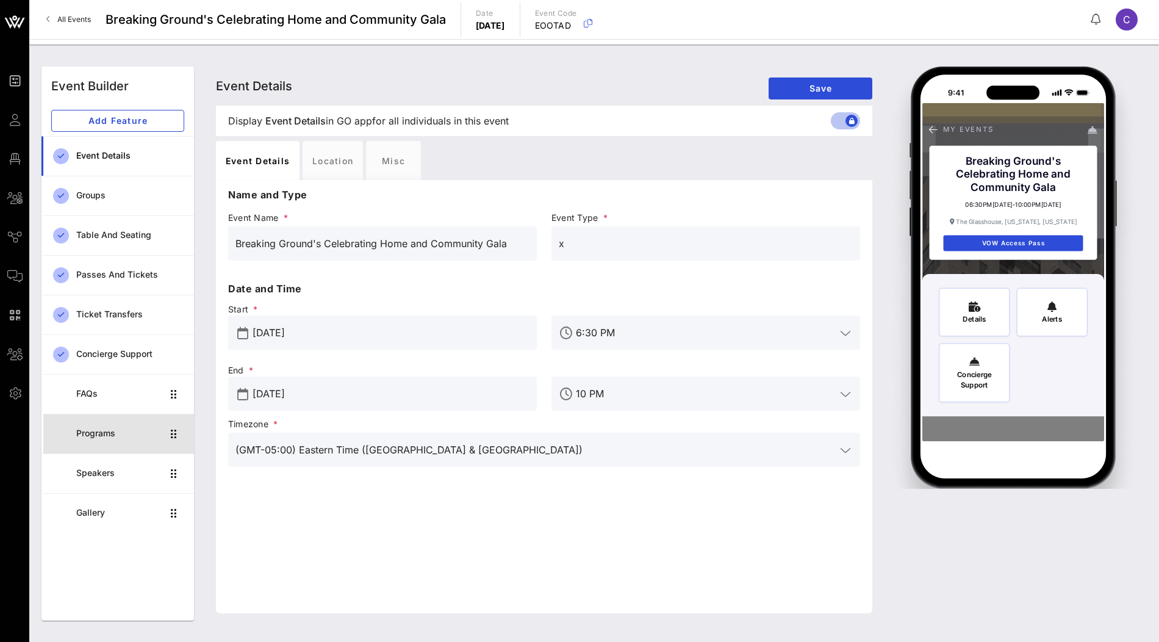
click at [119, 436] on div "Programs" at bounding box center [119, 433] width 86 height 10
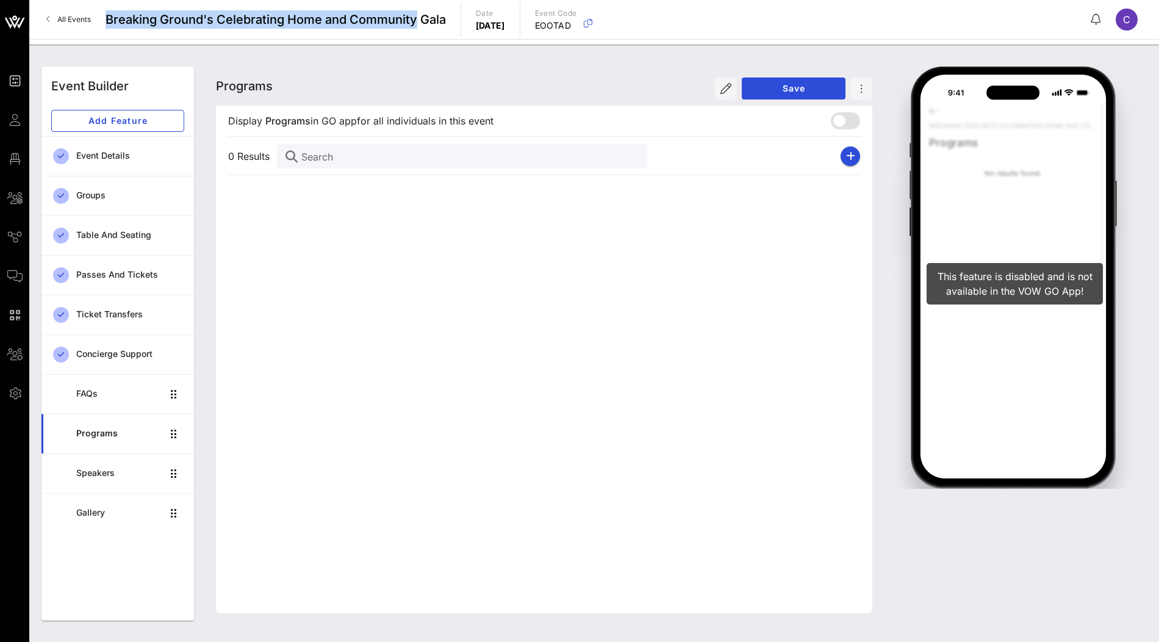
drag, startPoint x: 415, startPoint y: 21, endPoint x: 104, endPoint y: 23, distance: 311.1
click at [104, 23] on div "All Events Breaking Ground's Celebrating Home and Community Gala Date [DATE] Ev…" at bounding box center [594, 19] width 1130 height 39
copy span "Breaking Ground's Celebrating Home and Community"
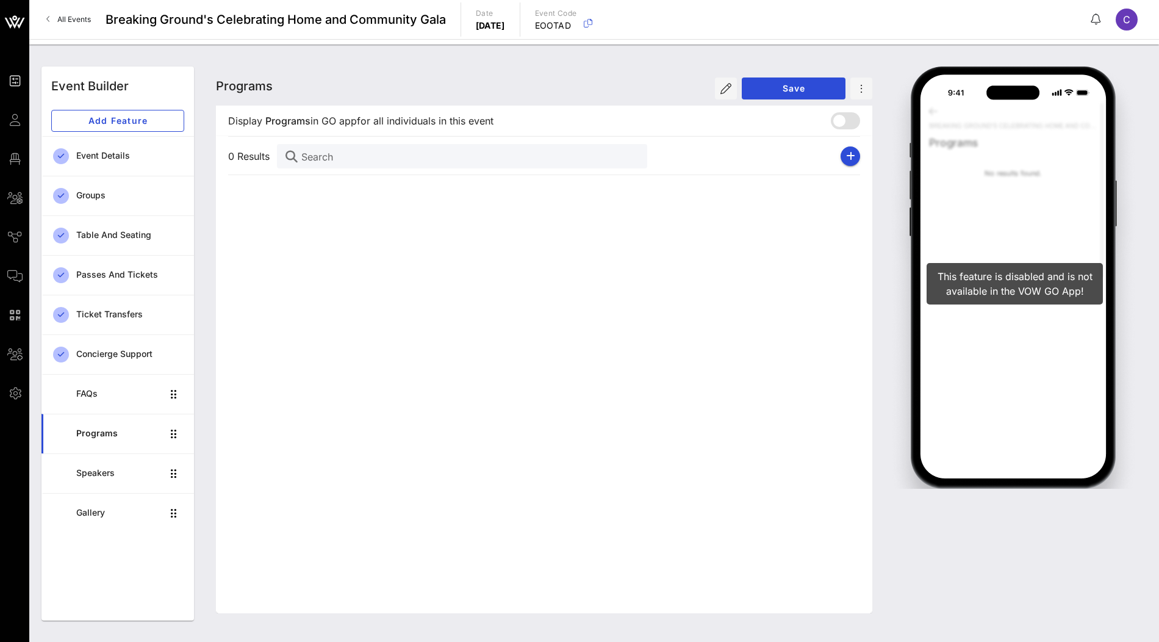
click at [322, 32] on div "All Events Breaking Ground's Celebrating Home and Community Gala Date [DATE] Ev…" at bounding box center [594, 19] width 1130 height 39
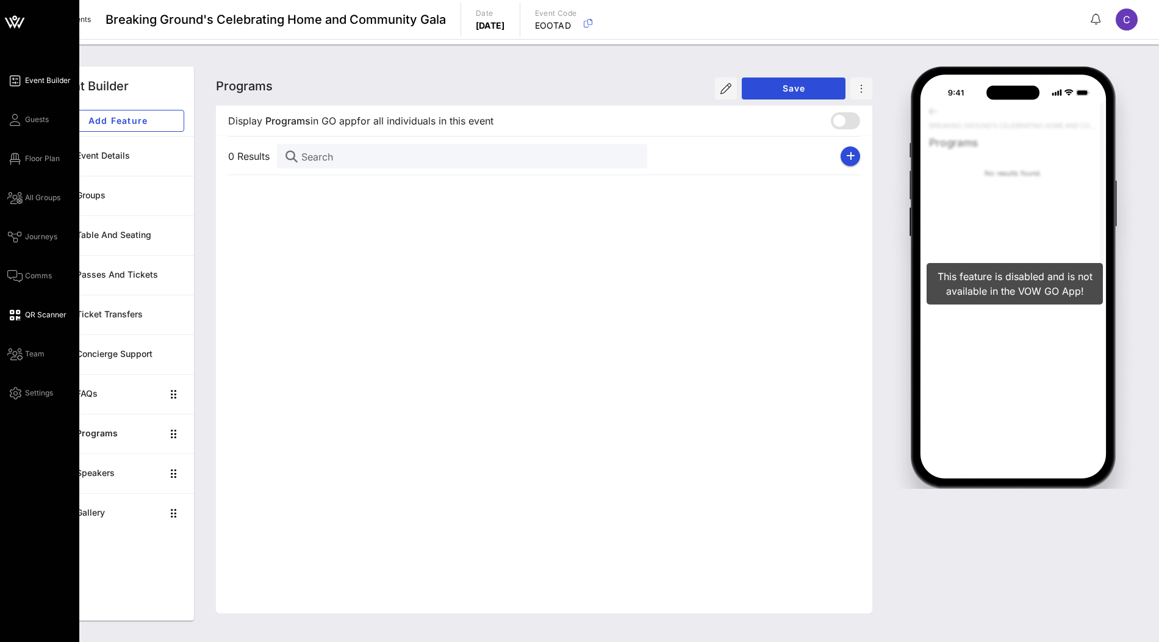
click at [38, 320] on span "QR Scanner" at bounding box center [45, 314] width 41 height 11
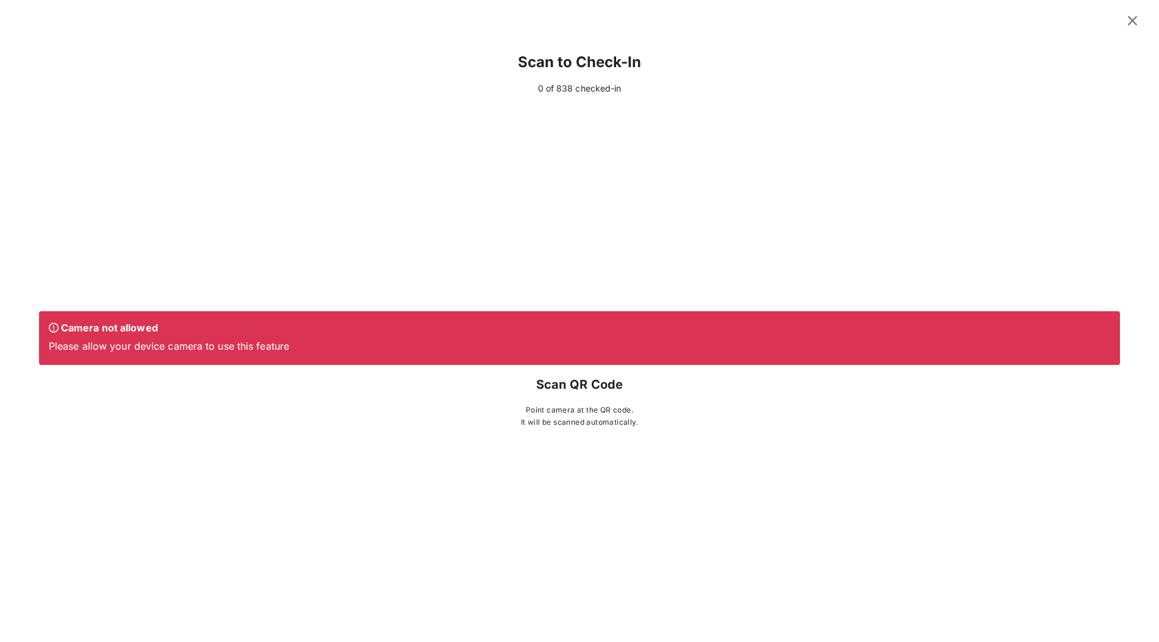
click at [1133, 22] on icon at bounding box center [1132, 20] width 16 height 15
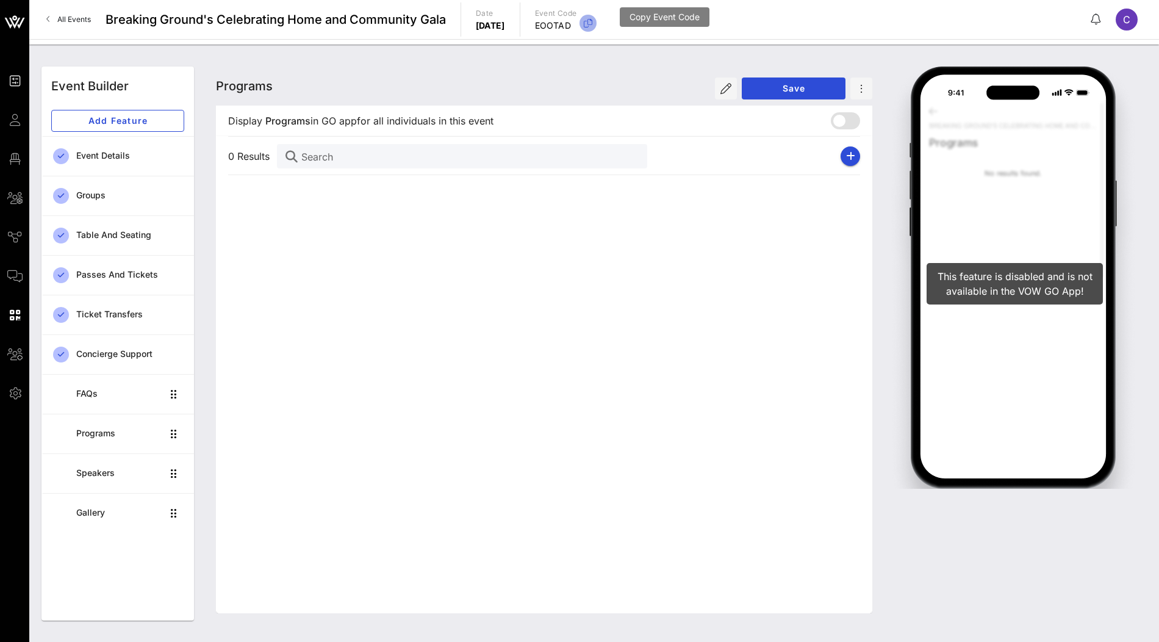
click at [595, 27] on icon "button" at bounding box center [588, 23] width 15 height 15
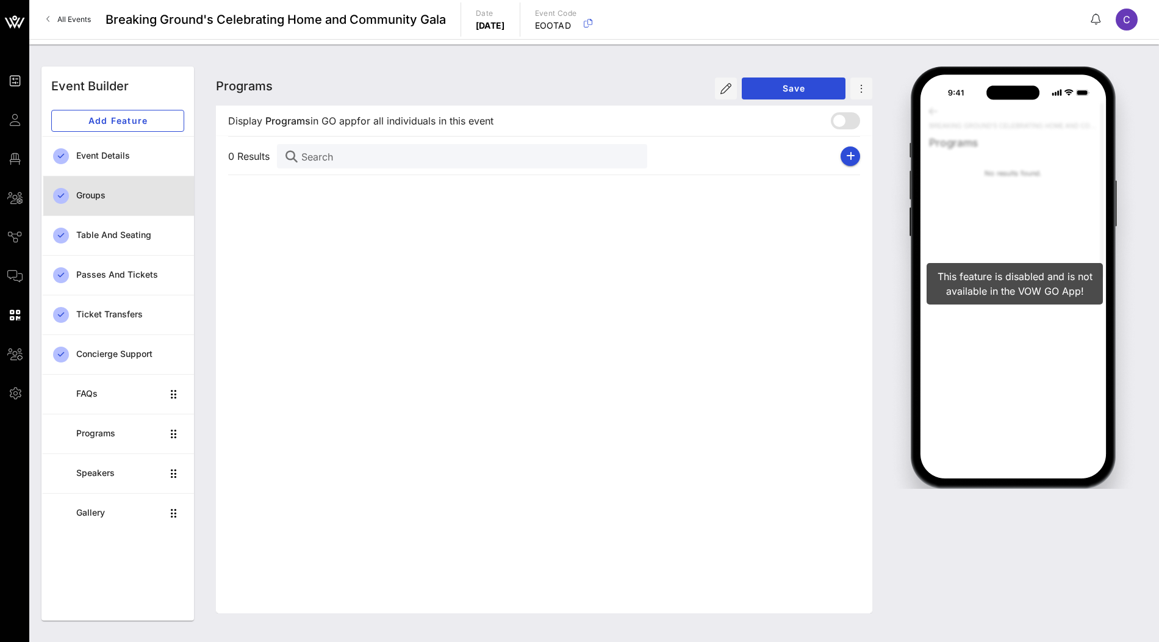
click at [136, 190] on div "Groups" at bounding box center [130, 195] width 108 height 10
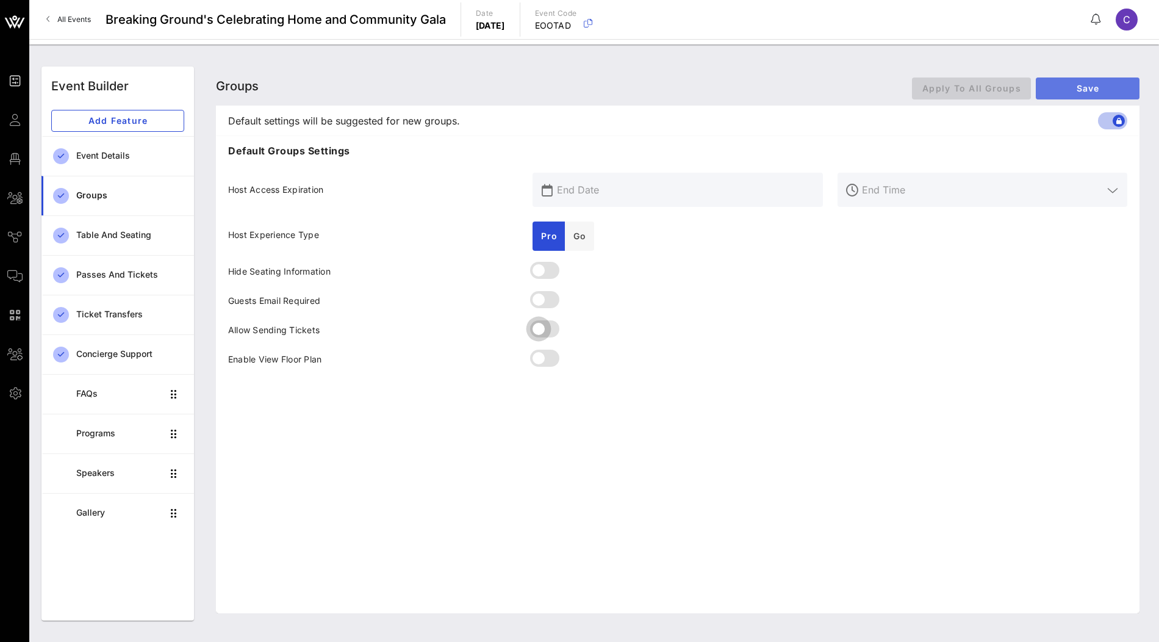
click at [1088, 92] on span "Save" at bounding box center [1088, 88] width 84 height 10
click at [959, 82] on button "Apply To All Groups" at bounding box center [971, 88] width 119 height 22
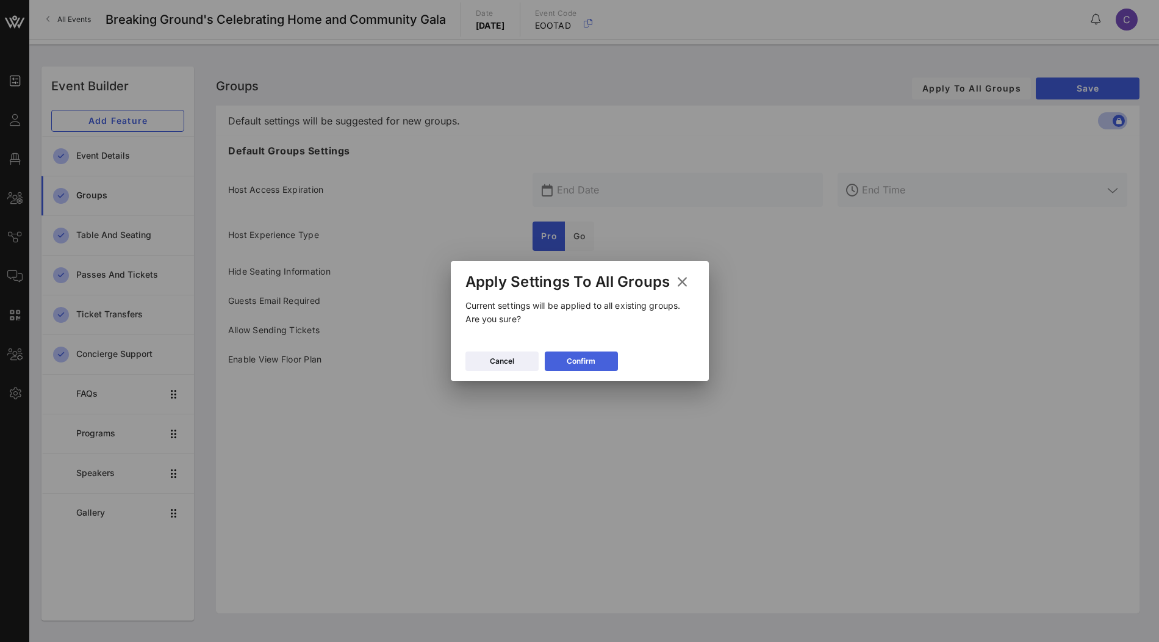
click at [591, 354] on button "Confirm" at bounding box center [581, 361] width 73 height 20
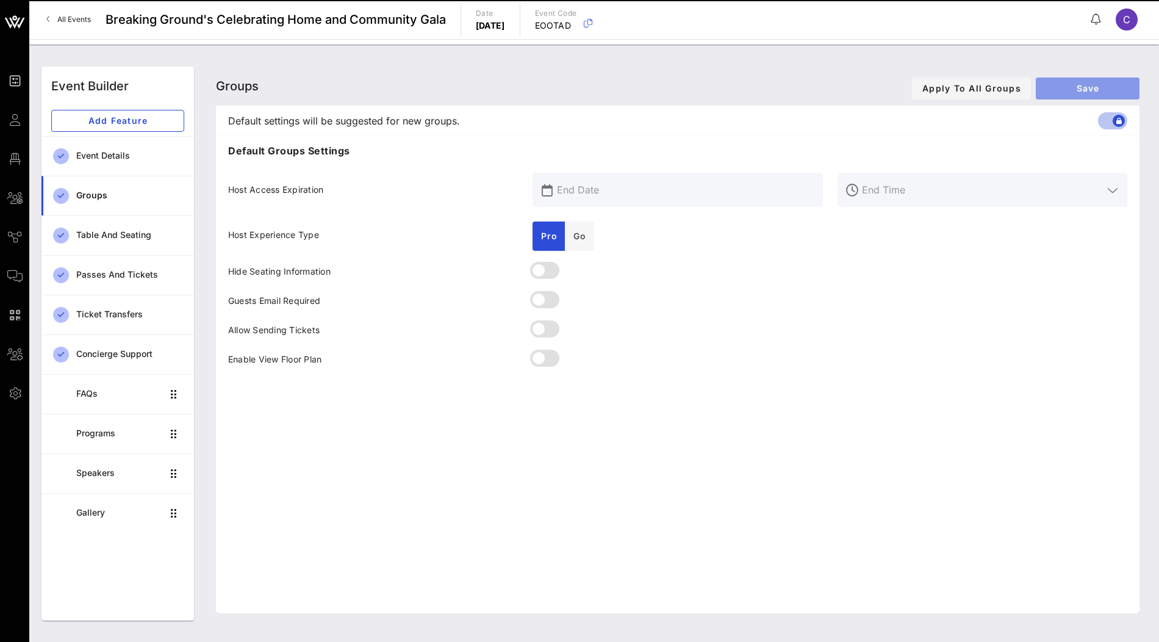
click at [1066, 84] on span "Save" at bounding box center [1088, 88] width 84 height 10
